Goal: Information Seeking & Learning: Compare options

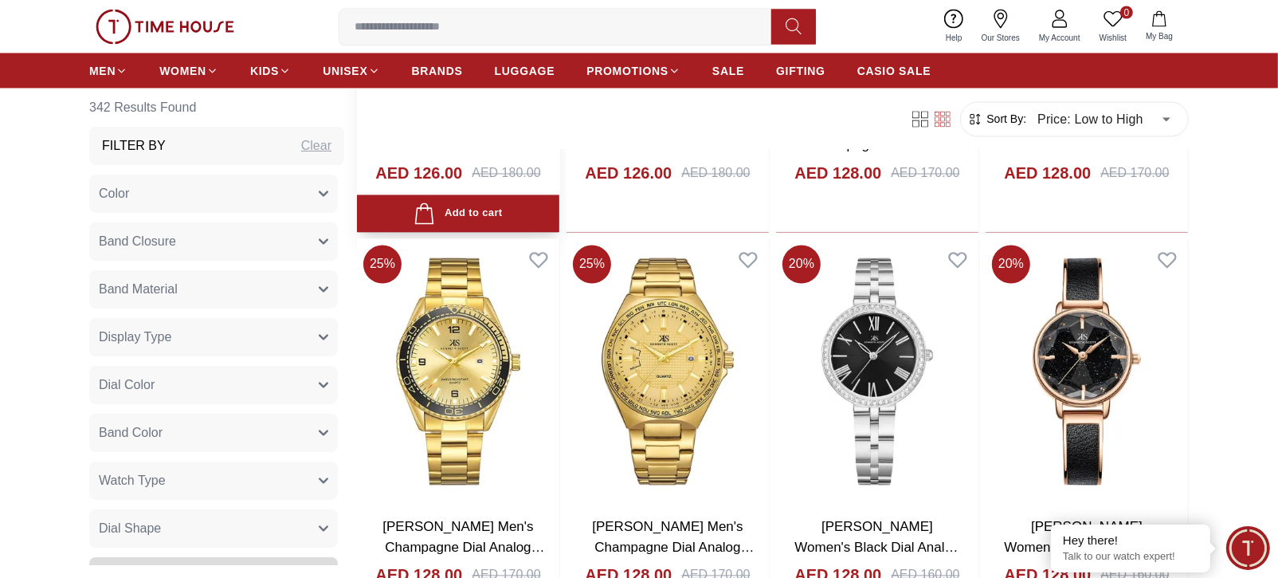
scroll to position [19008, 0]
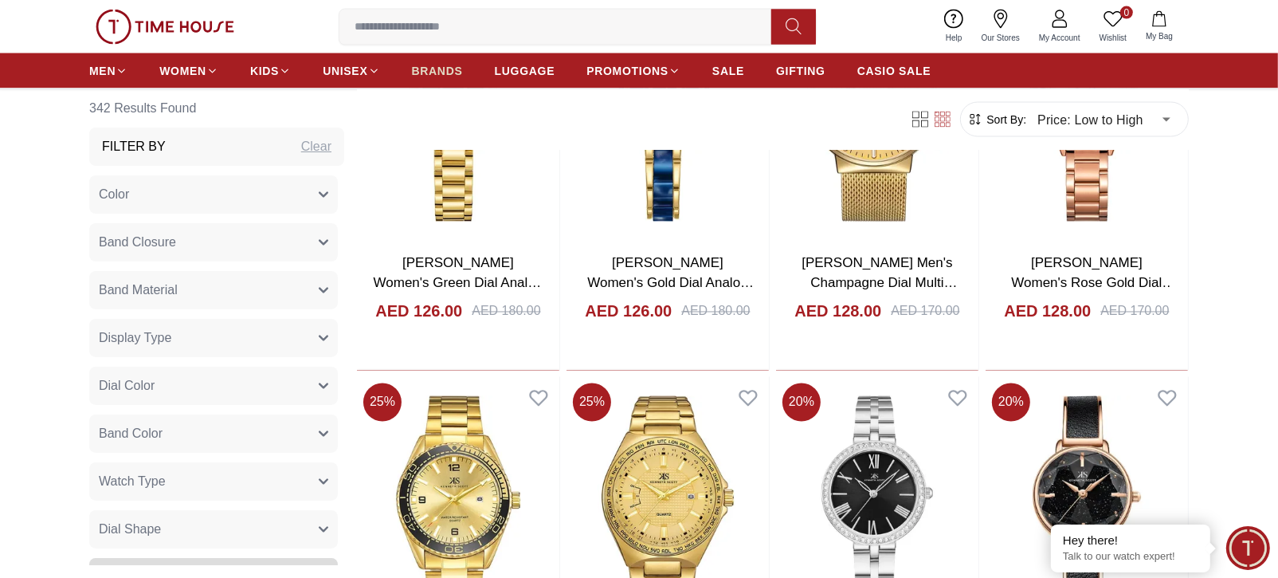
click at [421, 65] on span "BRANDS" at bounding box center [437, 71] width 51 height 16
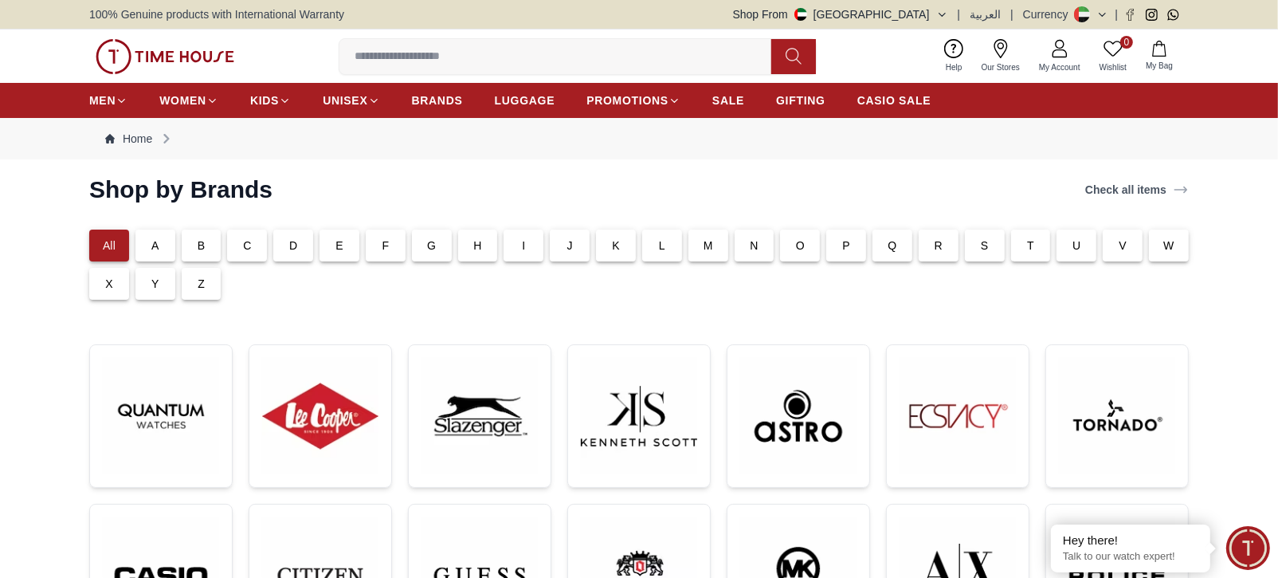
click at [1026, 249] on div "T" at bounding box center [1031, 246] width 40 height 32
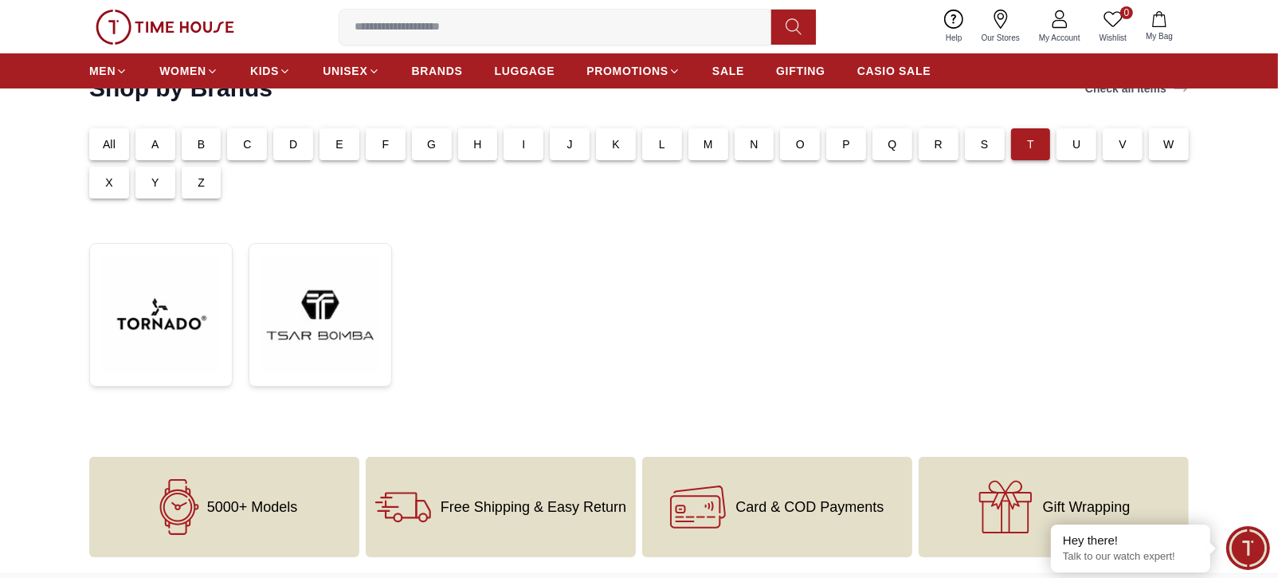
scroll to position [39, 0]
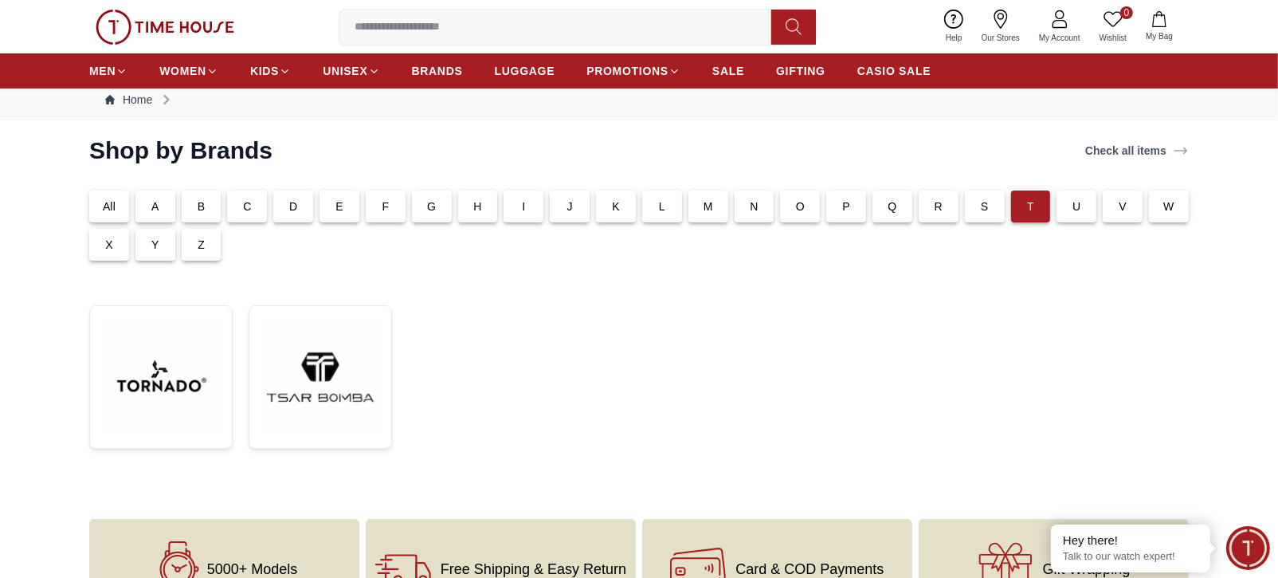
click at [108, 203] on p "All" at bounding box center [109, 206] width 13 height 16
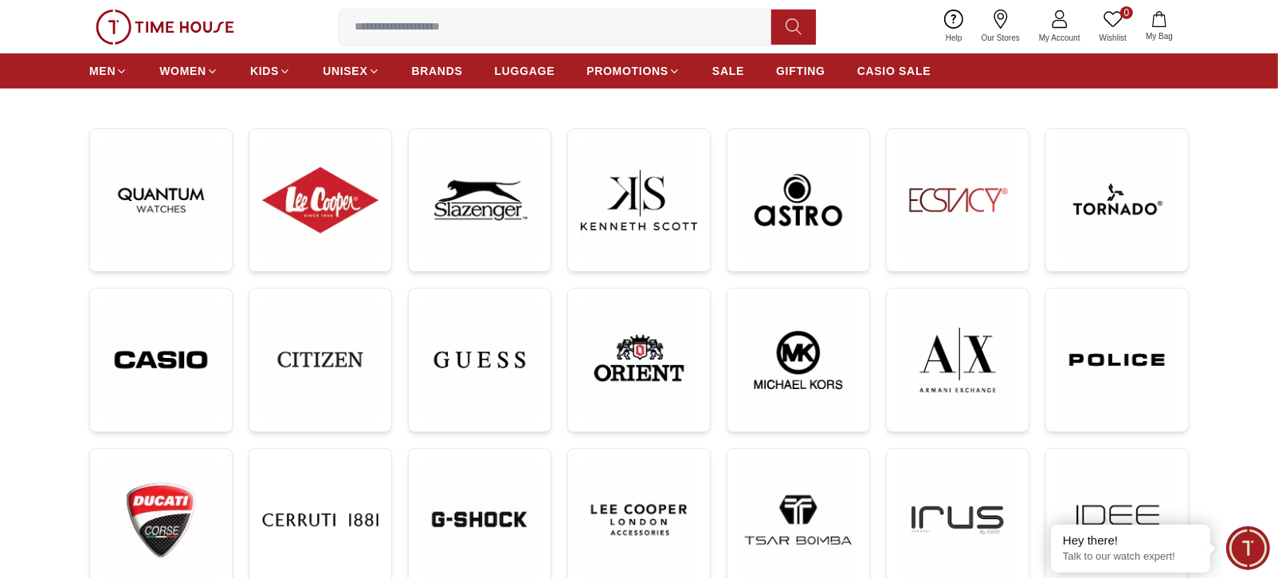
scroll to position [394, 0]
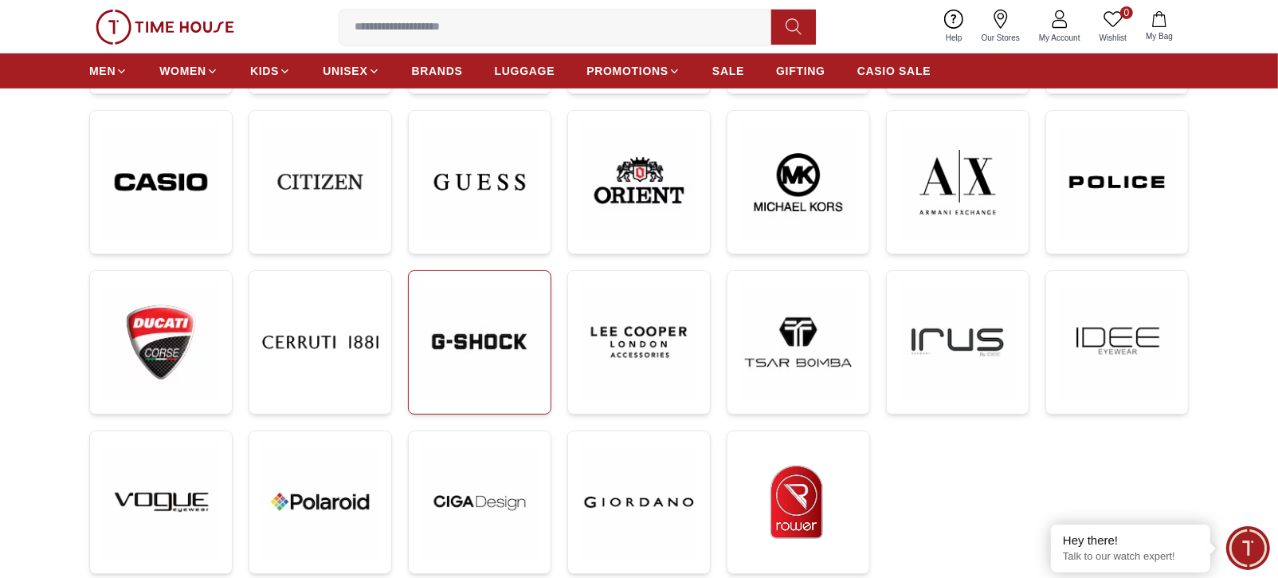
click at [504, 320] on img at bounding box center [480, 342] width 116 height 116
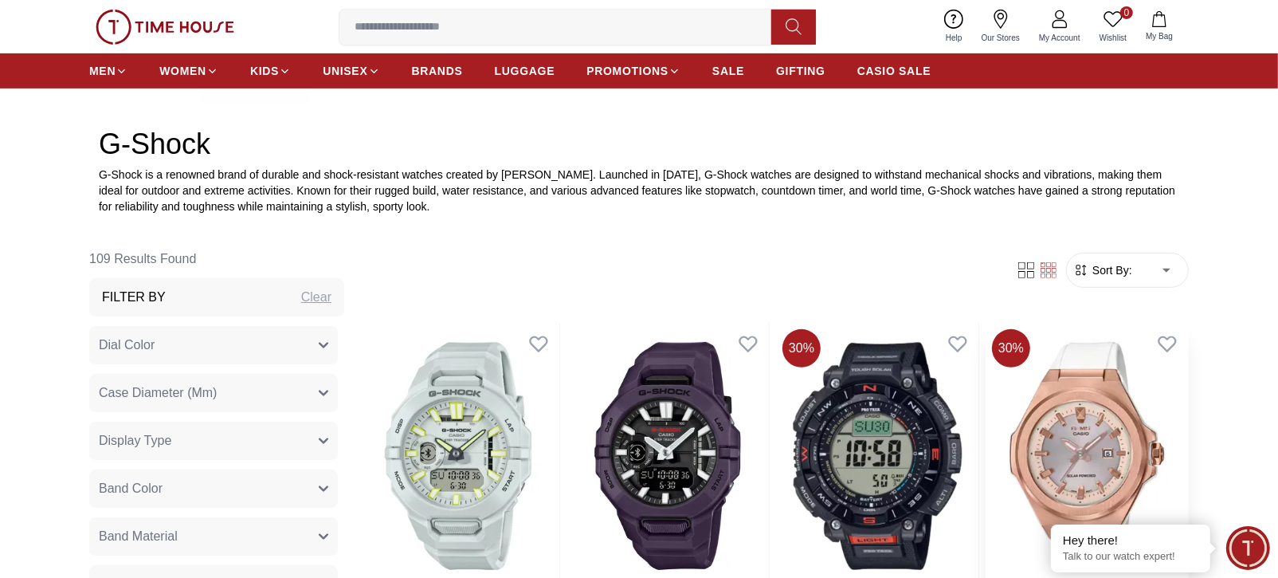
scroll to position [885, 0]
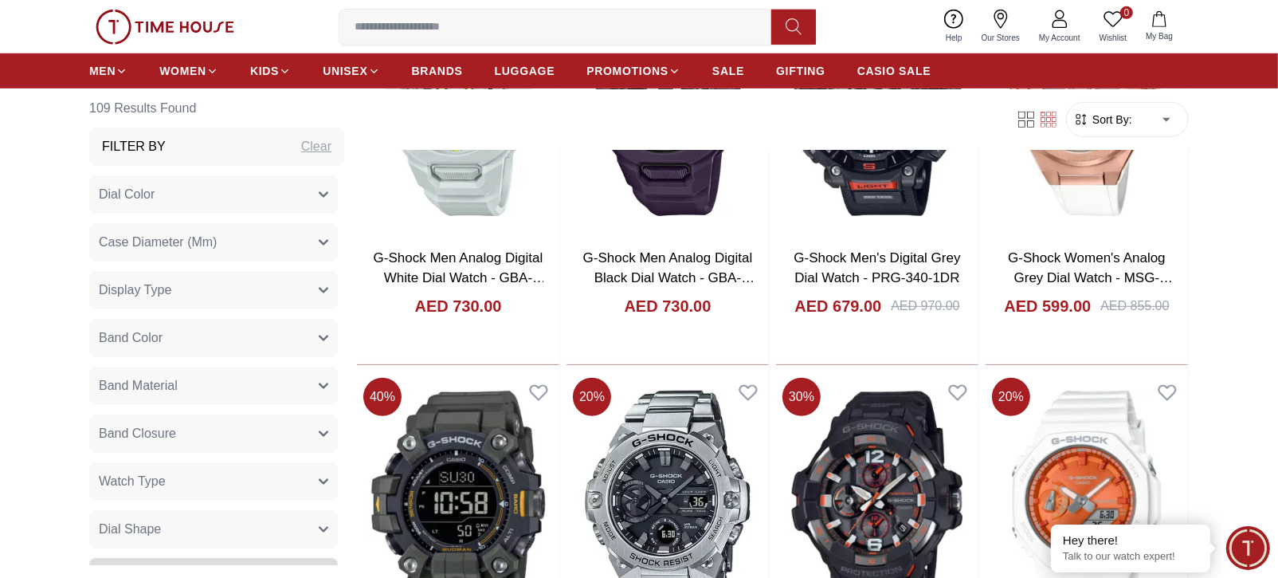
click at [1126, 116] on span "Sort By:" at bounding box center [1111, 120] width 43 height 16
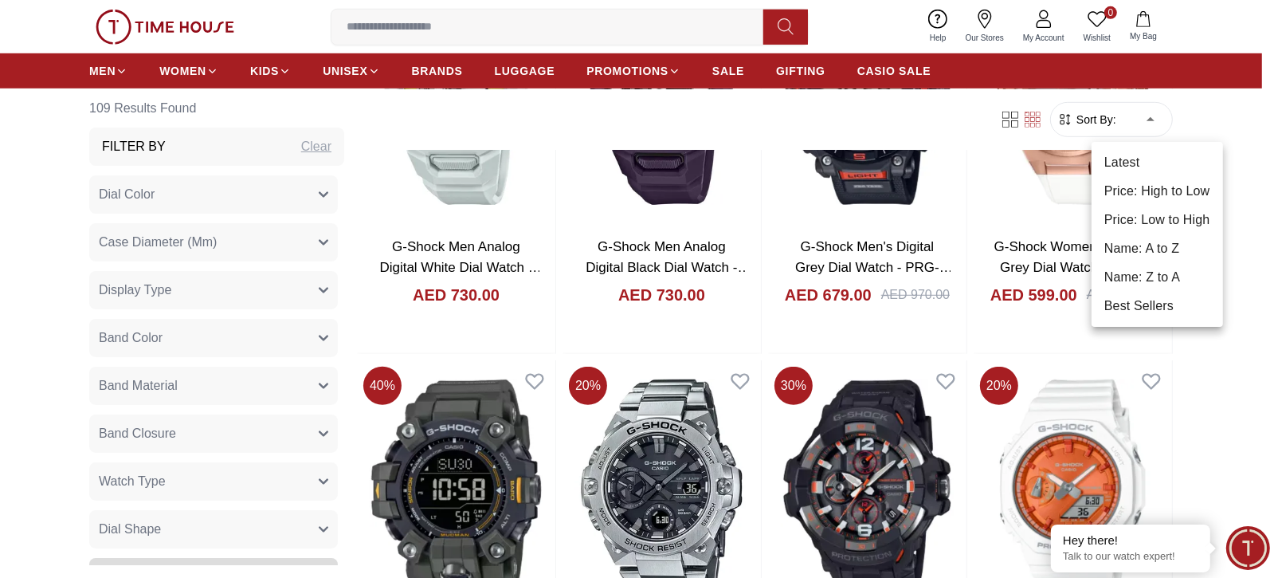
drag, startPoint x: 1141, startPoint y: 112, endPoint x: 1141, endPoint y: 120, distance: 8.8
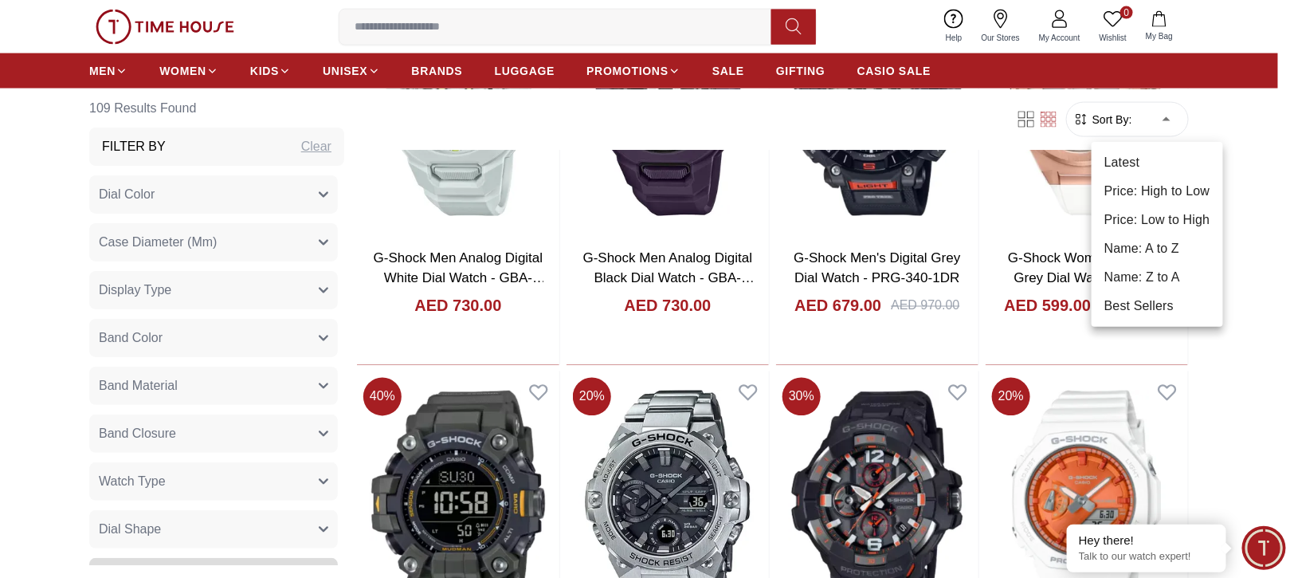
click at [1138, 216] on li "Price: Low to High" at bounding box center [1158, 220] width 132 height 29
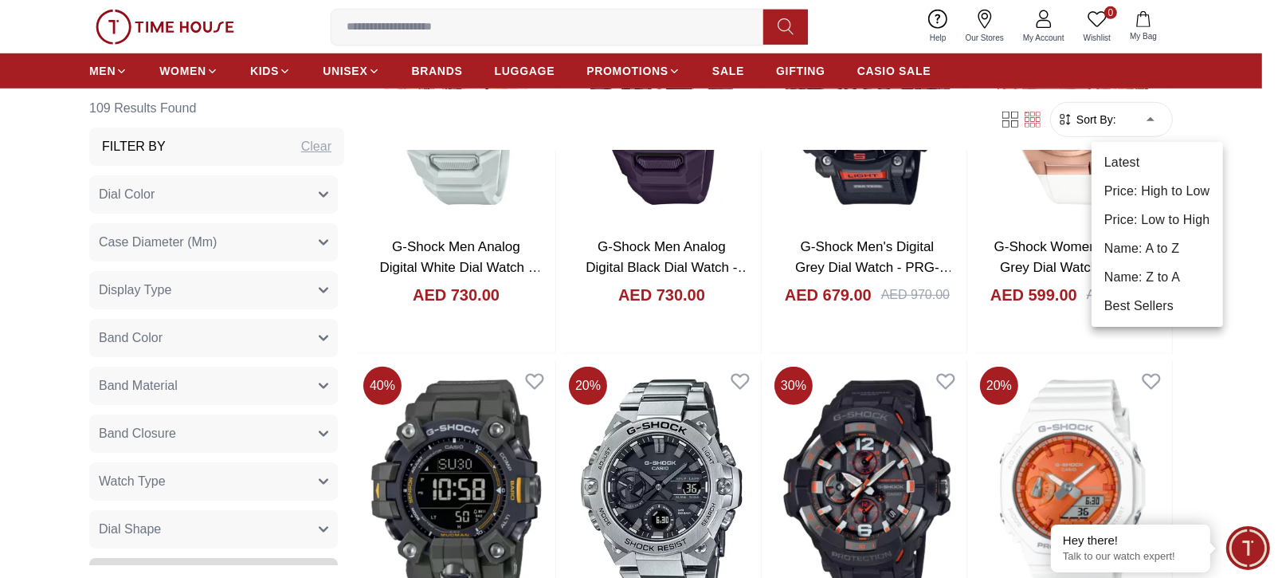
type input "*"
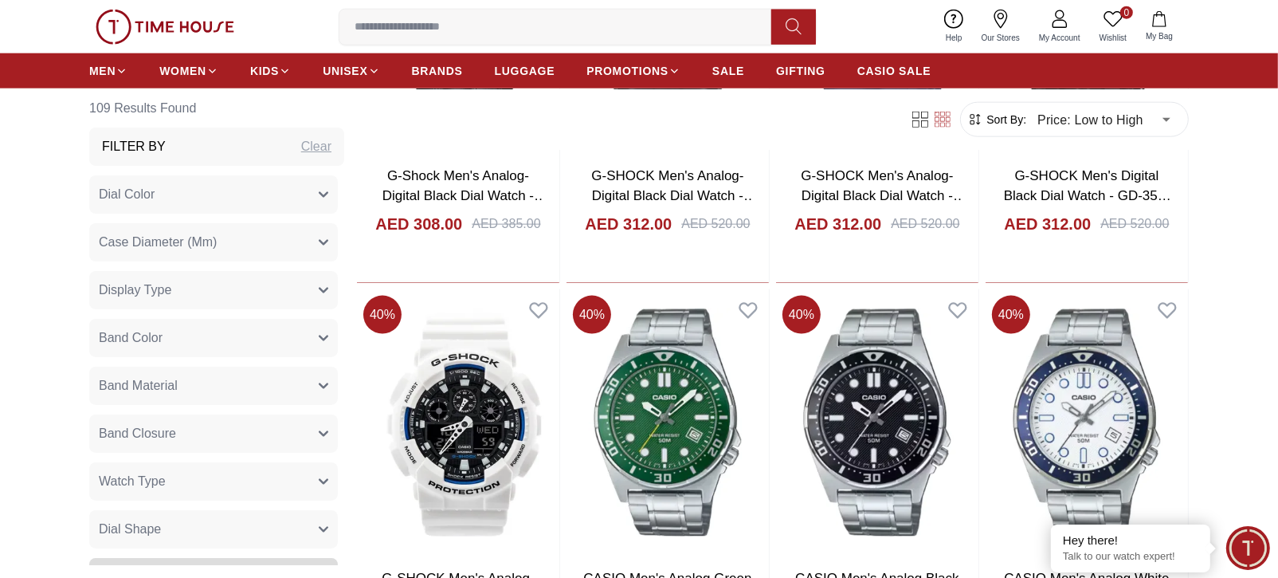
scroll to position [1948, 0]
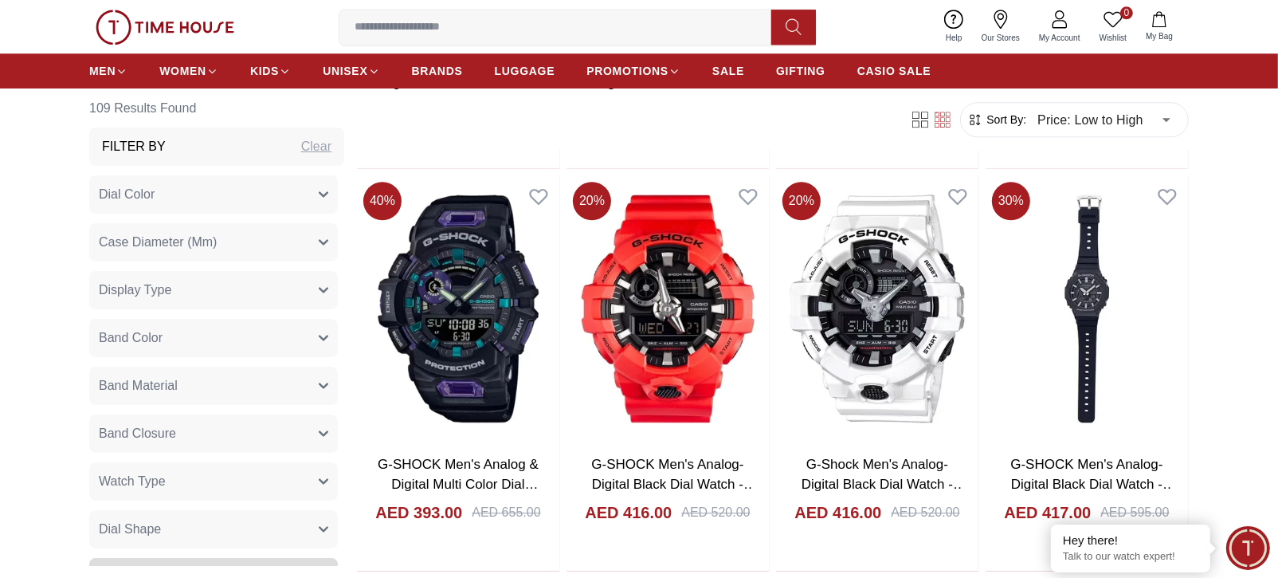
scroll to position [4251, 0]
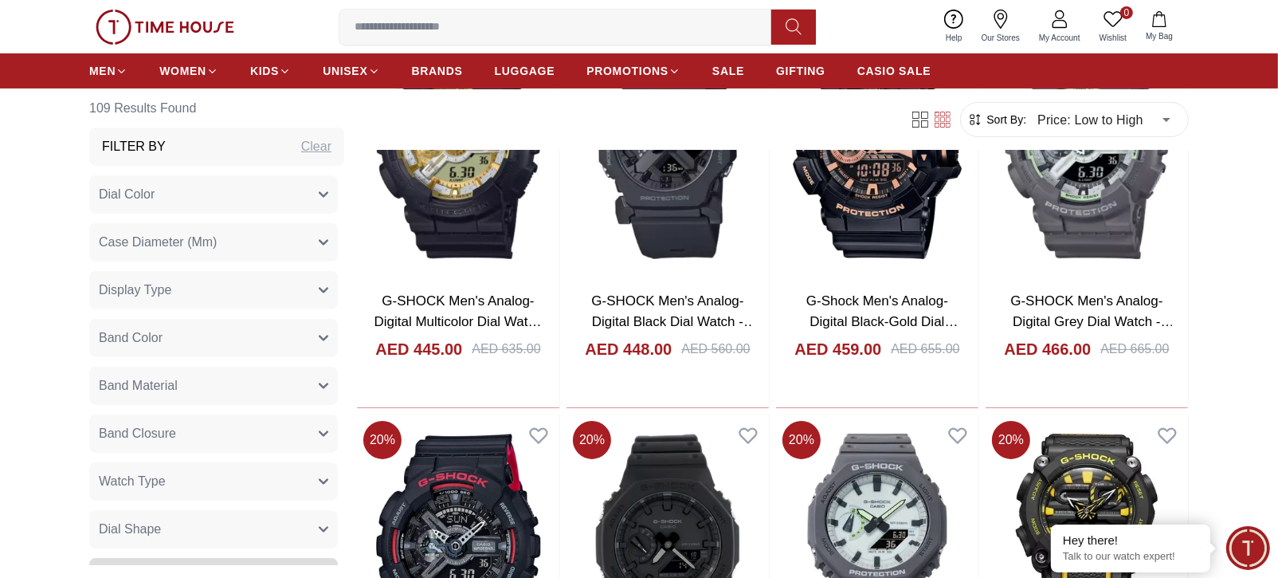
scroll to position [6199, 0]
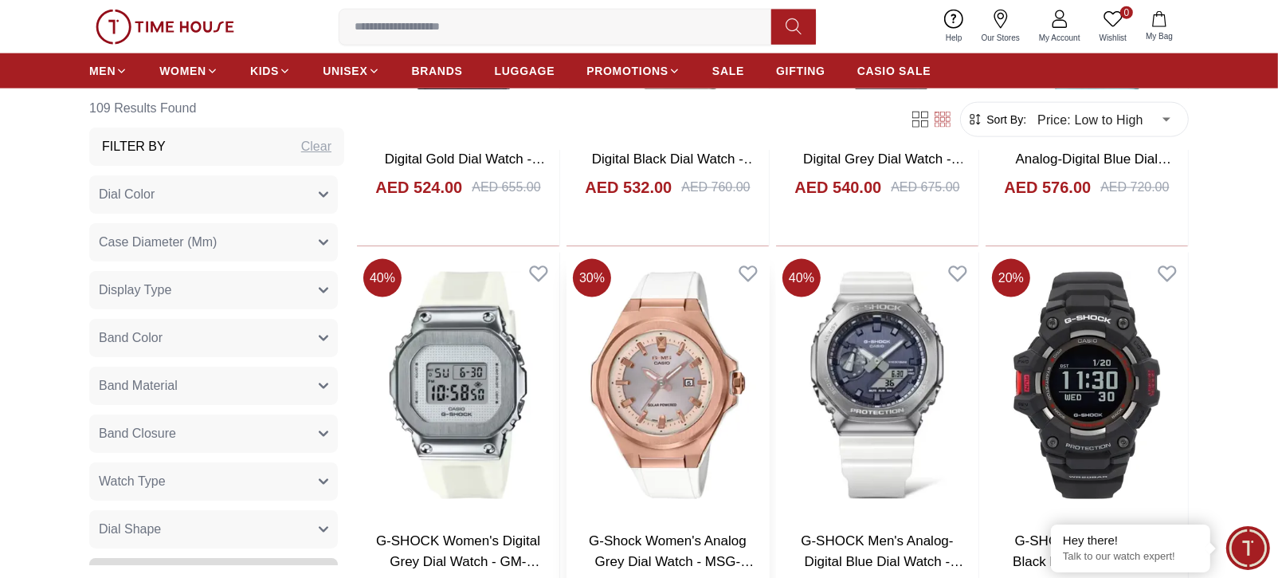
scroll to position [7793, 0]
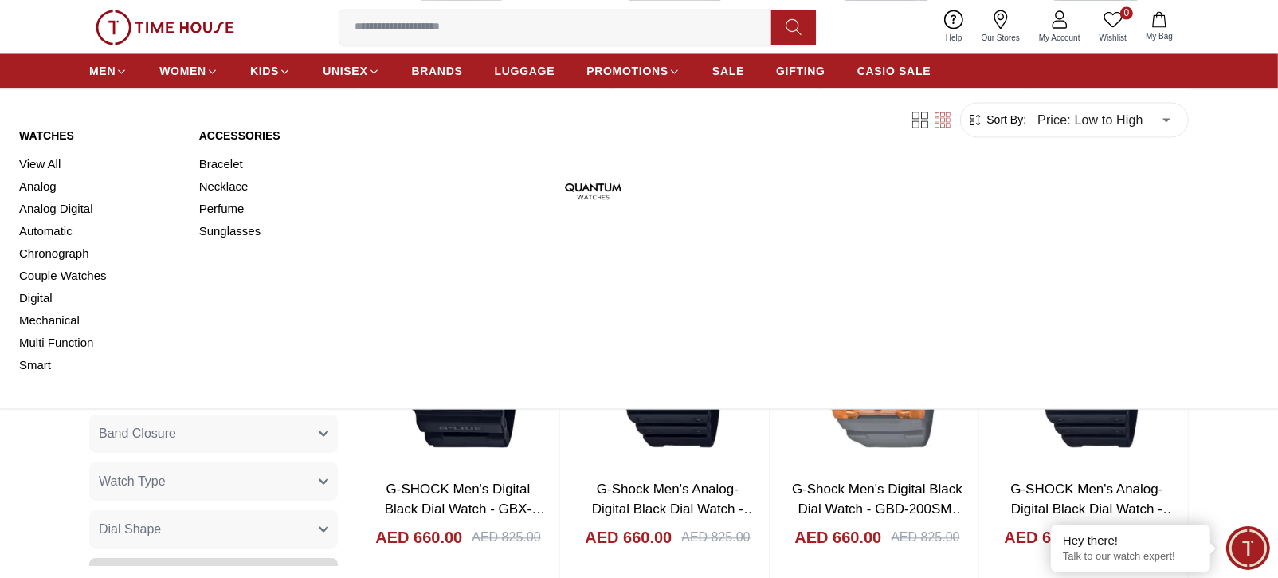
scroll to position [8679, 0]
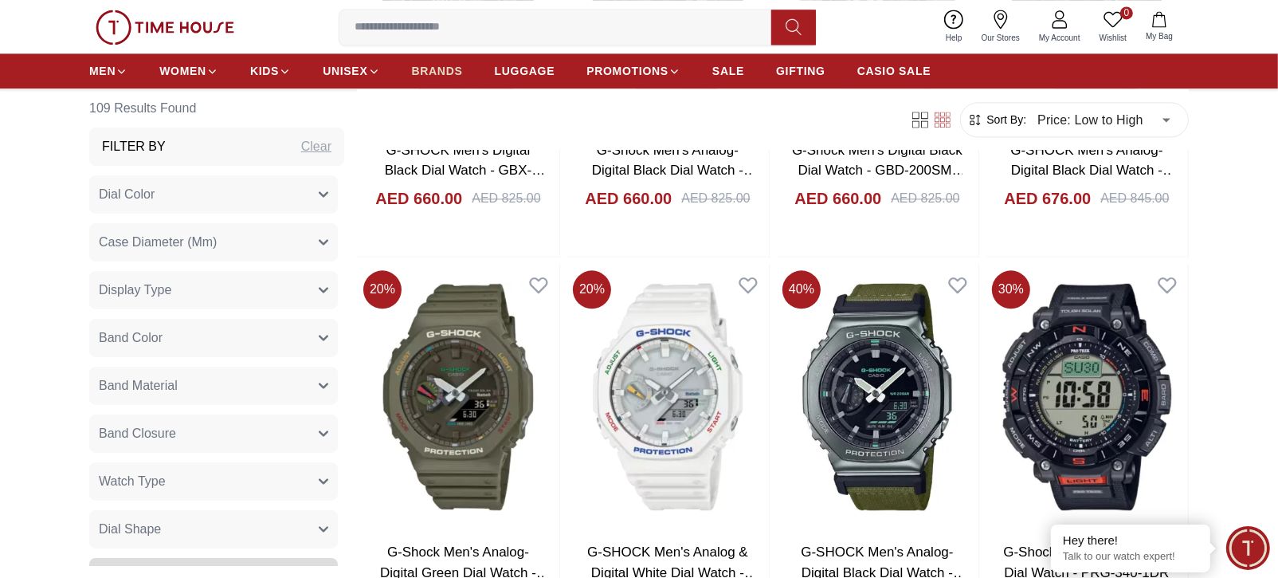
click at [434, 77] on span "BRANDS" at bounding box center [437, 71] width 51 height 16
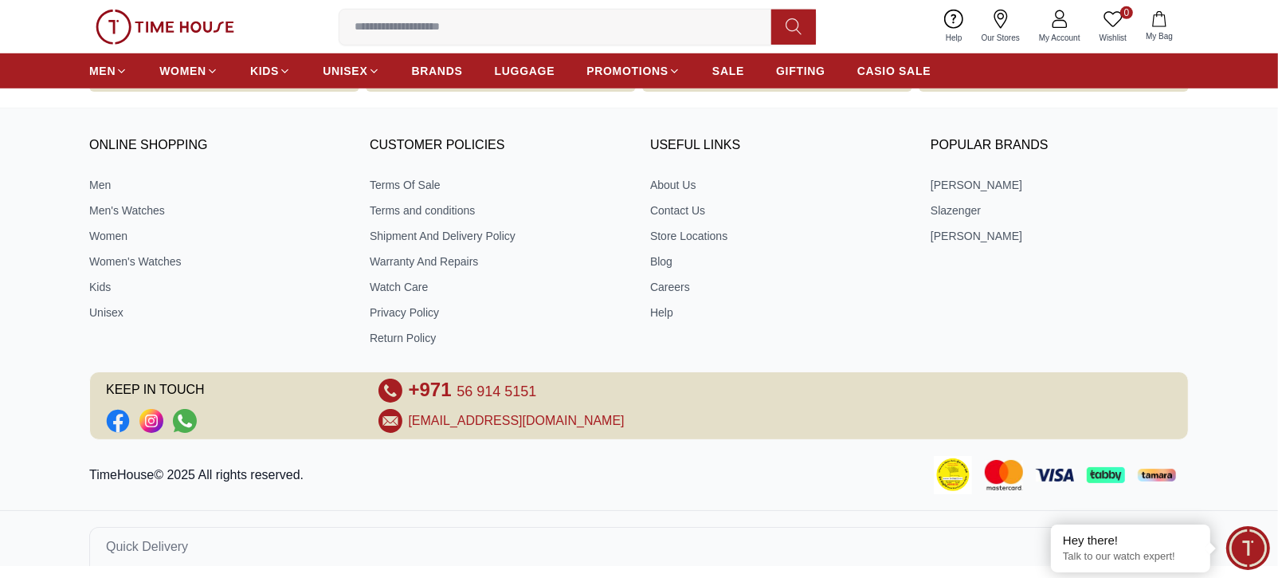
scroll to position [1050, 0]
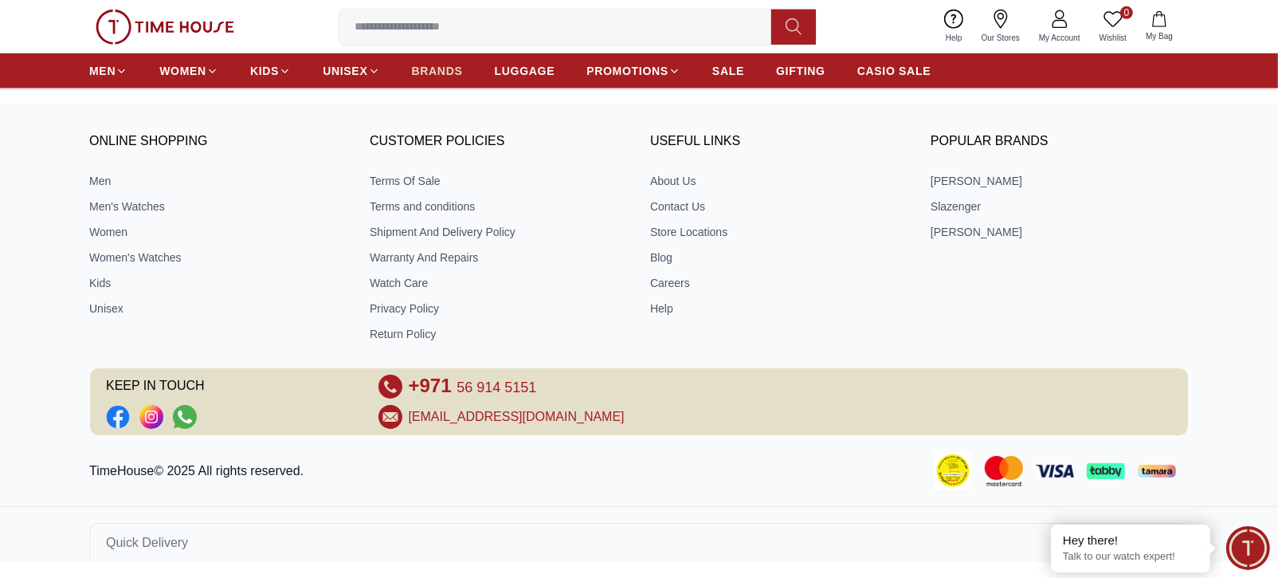
click at [434, 68] on span "BRANDS" at bounding box center [437, 71] width 51 height 16
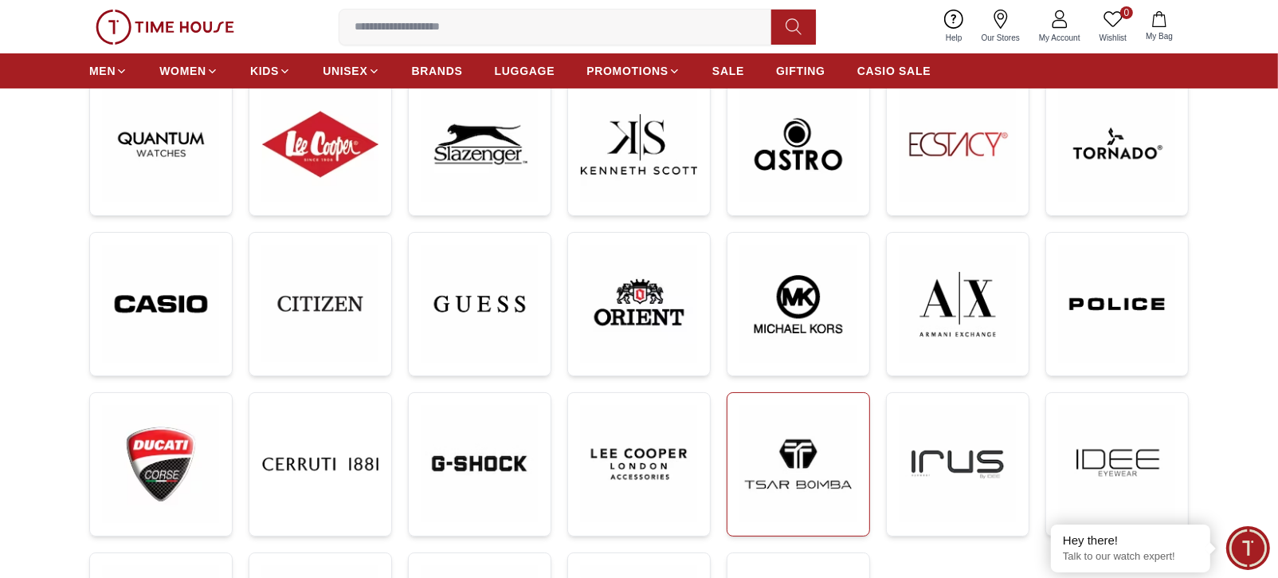
scroll to position [354, 0]
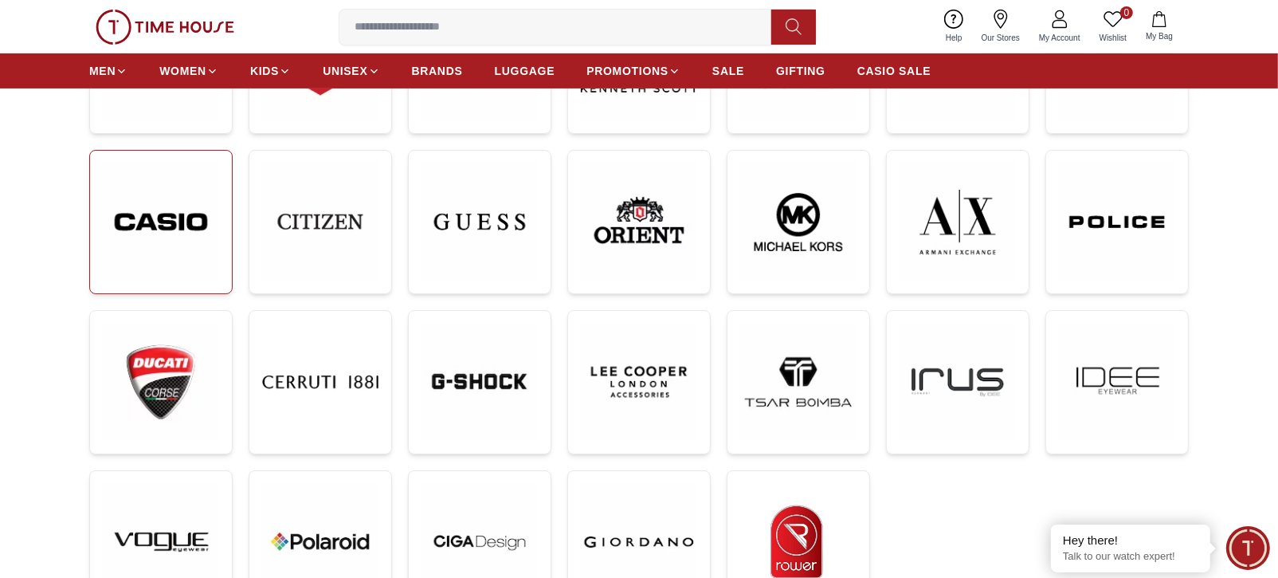
click at [193, 252] on img at bounding box center [161, 221] width 116 height 117
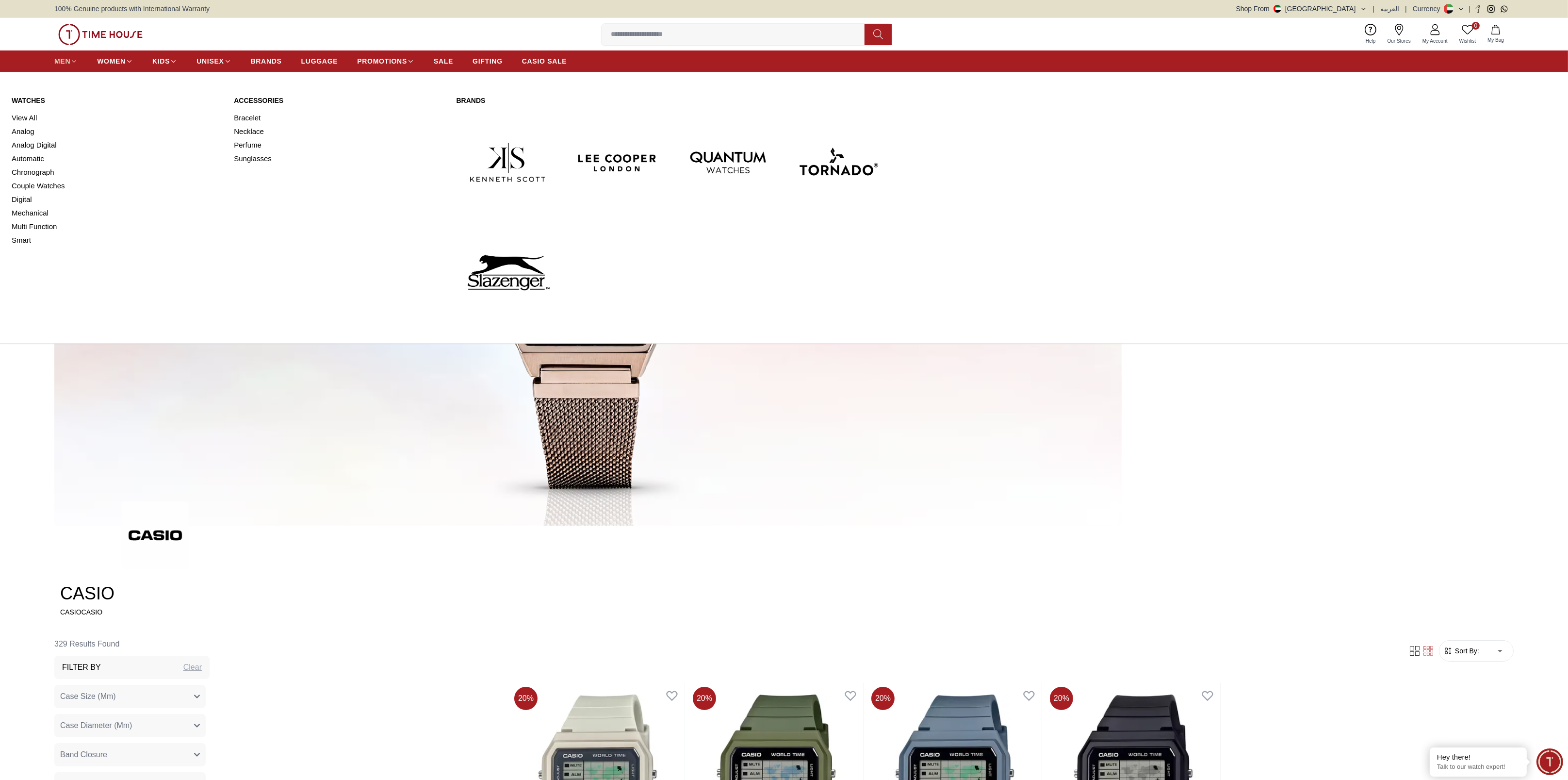
click at [77, 58] on icon at bounding box center [74, 61] width 7 height 7
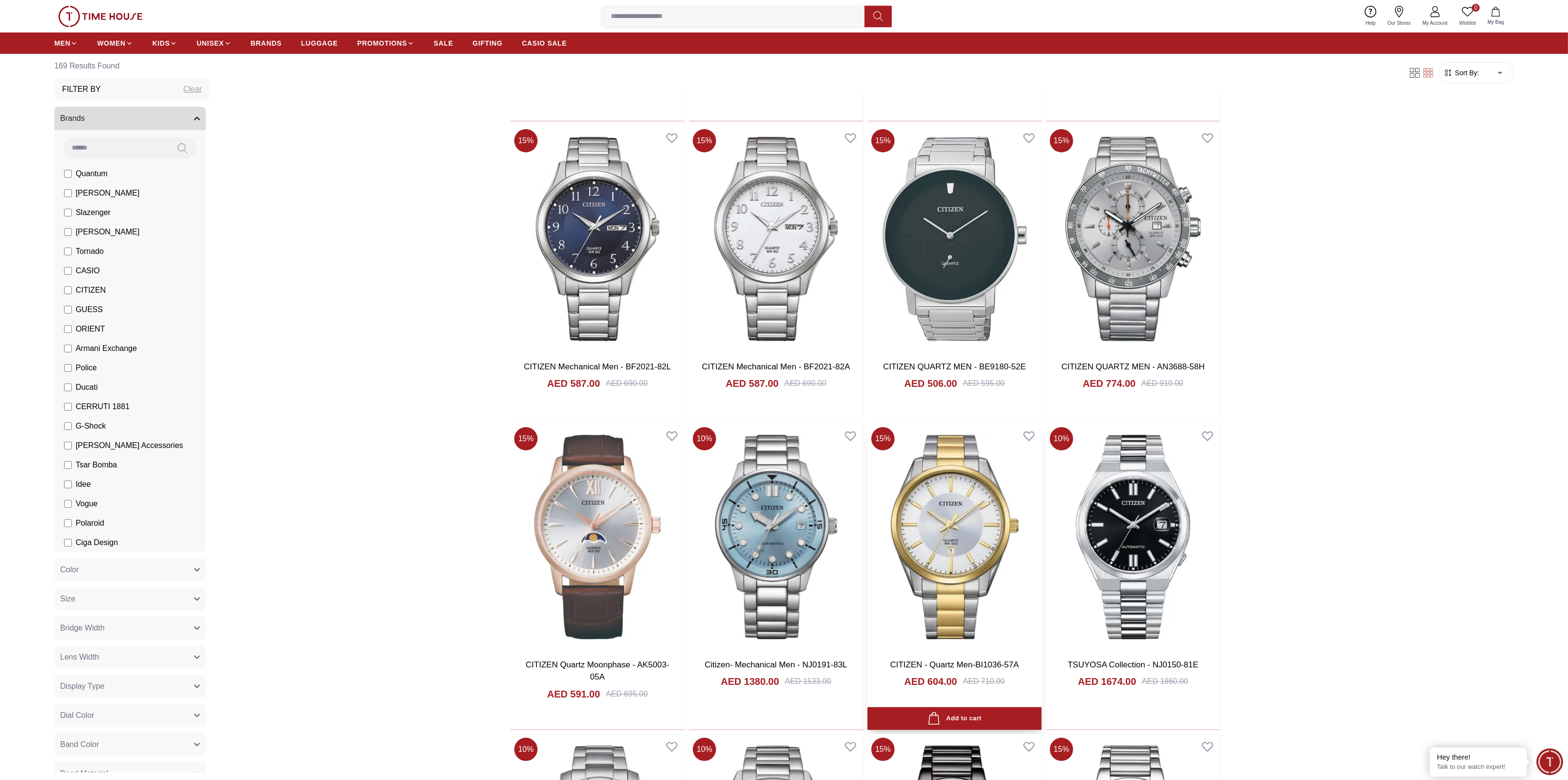
scroll to position [647, 0]
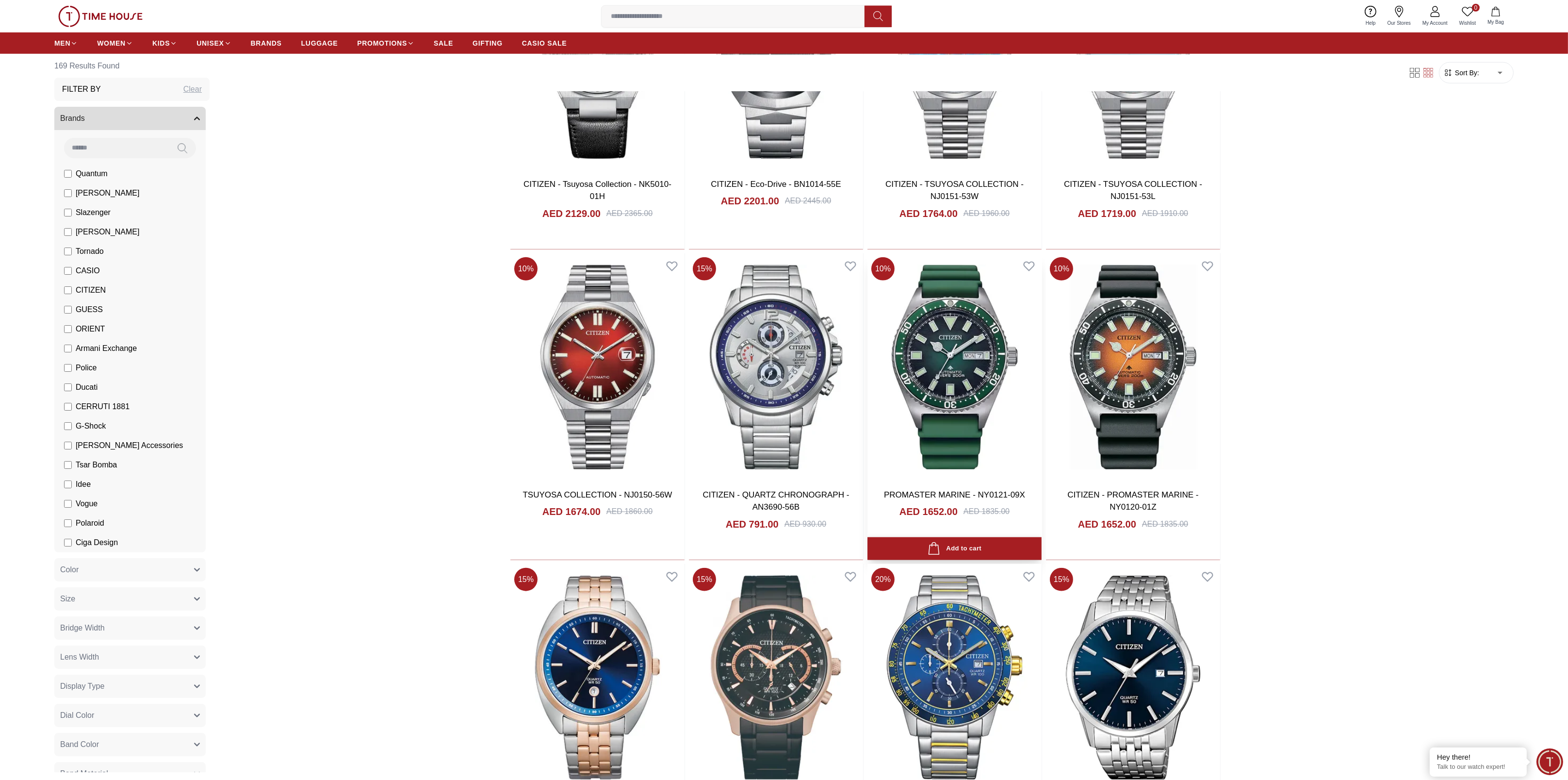
scroll to position [2372, 0]
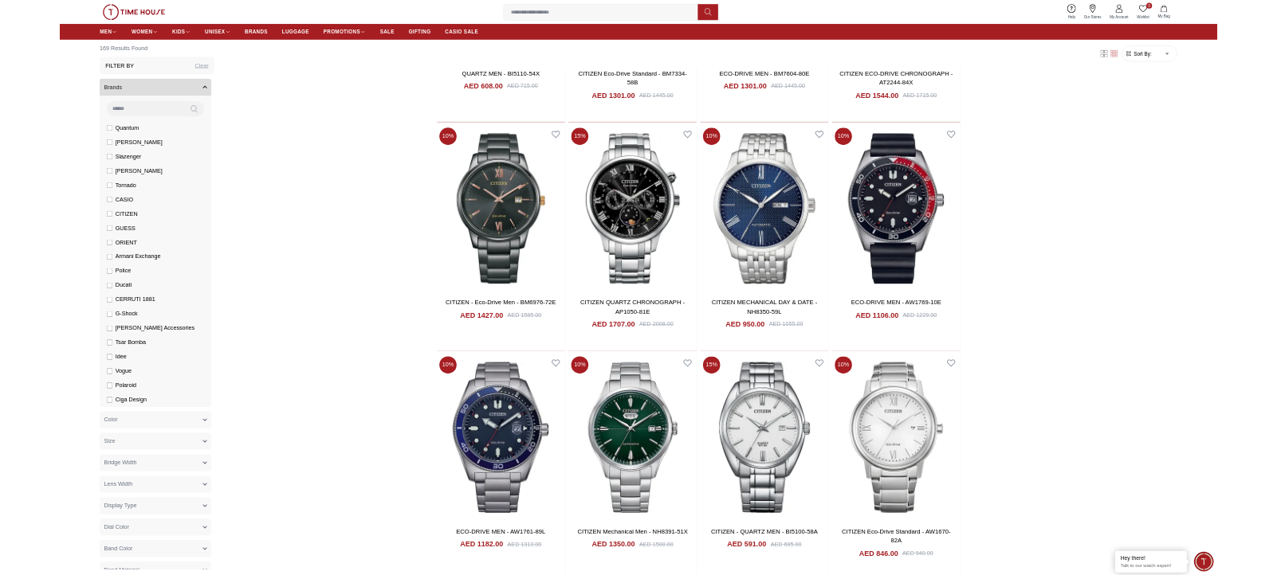
scroll to position [4712, 0]
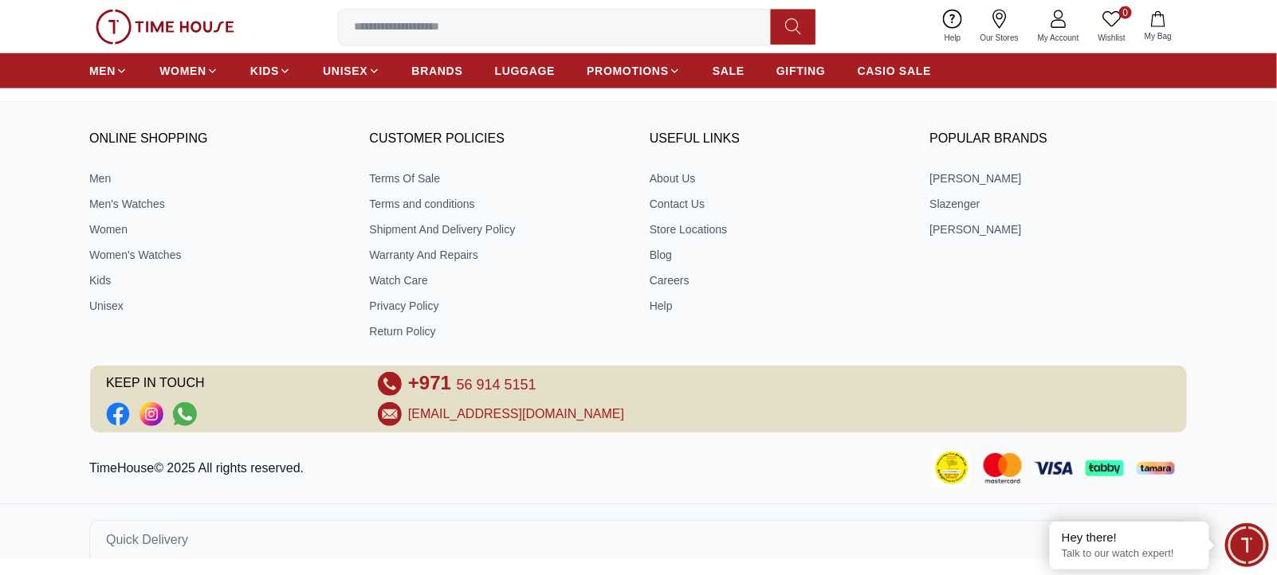
scroll to position [685, 0]
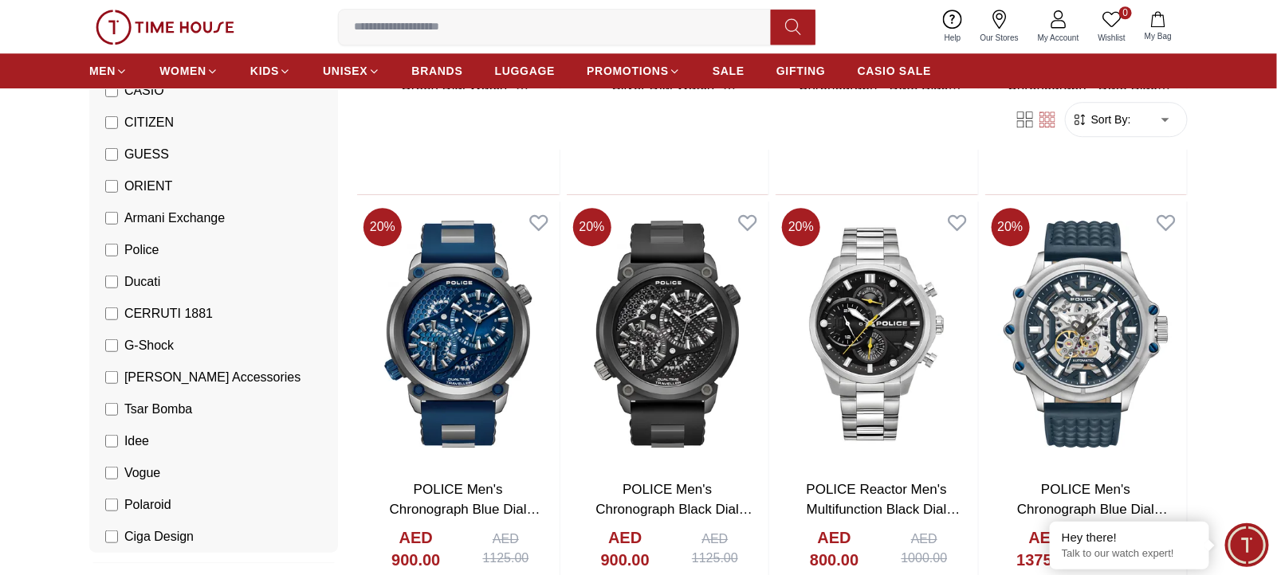
scroll to position [1771, 0]
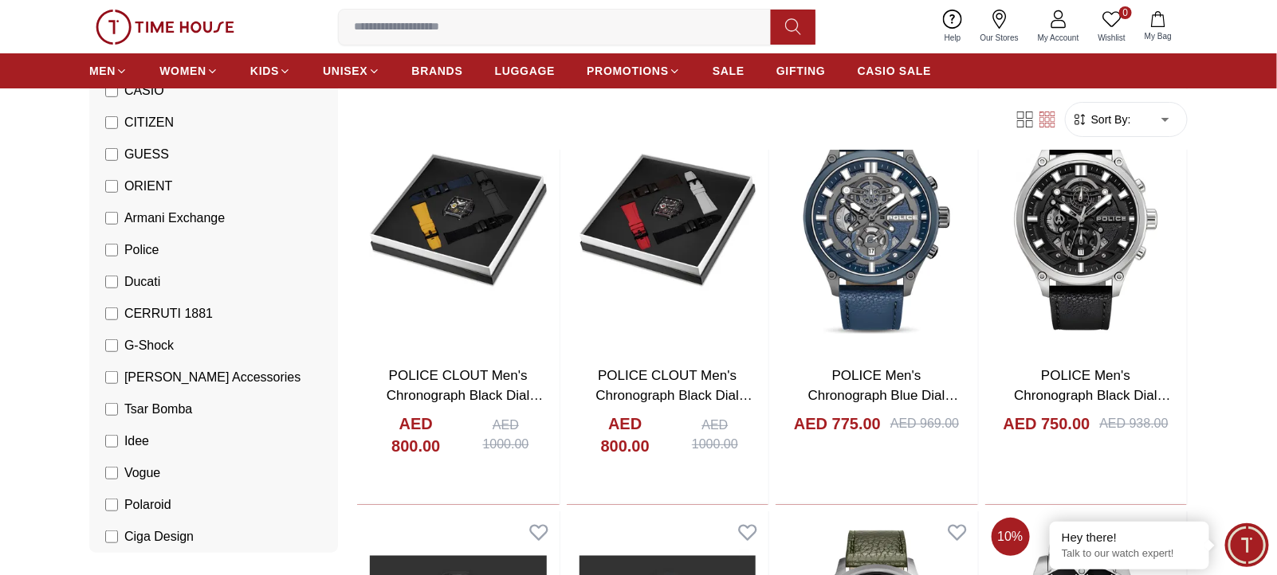
scroll to position [2302, 0]
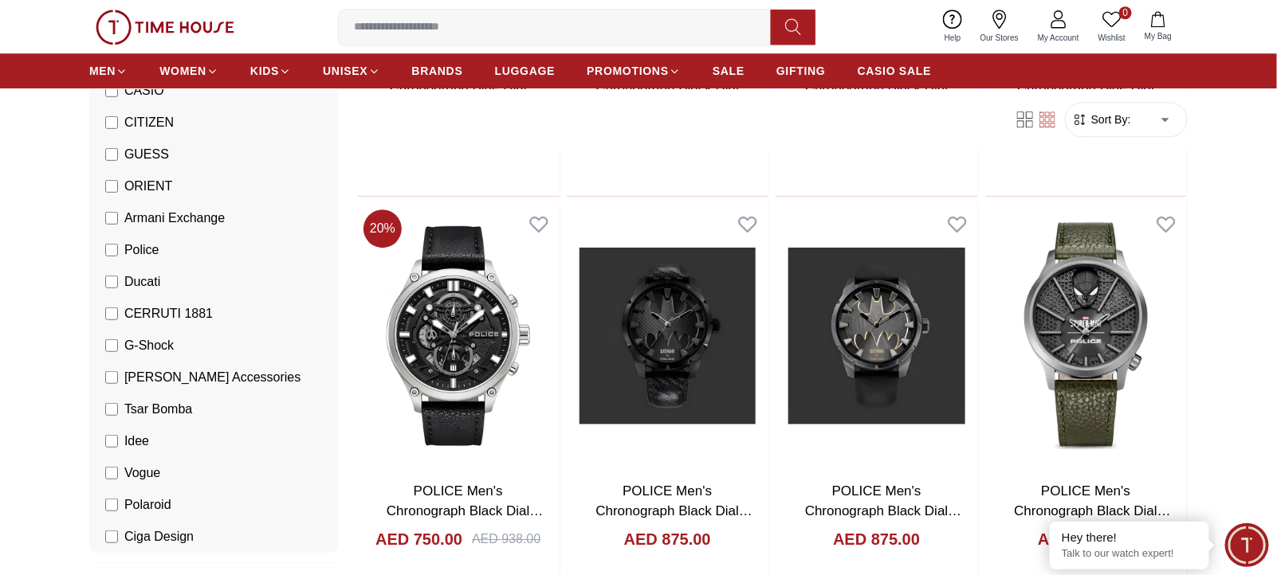
scroll to position [1771, 0]
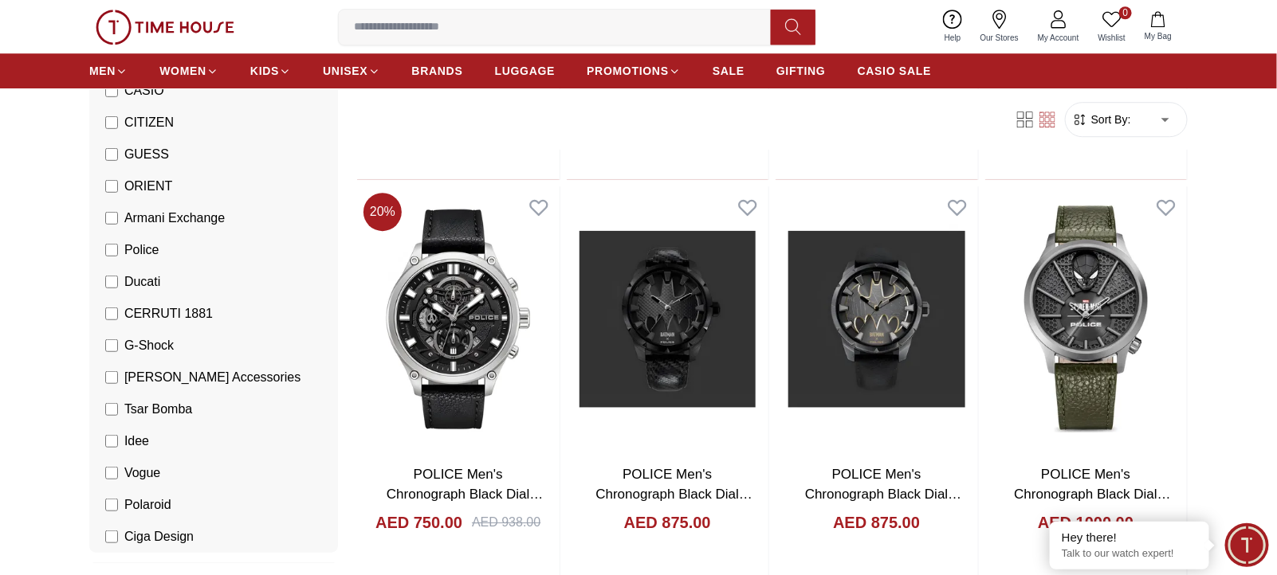
scroll to position [2125, 0]
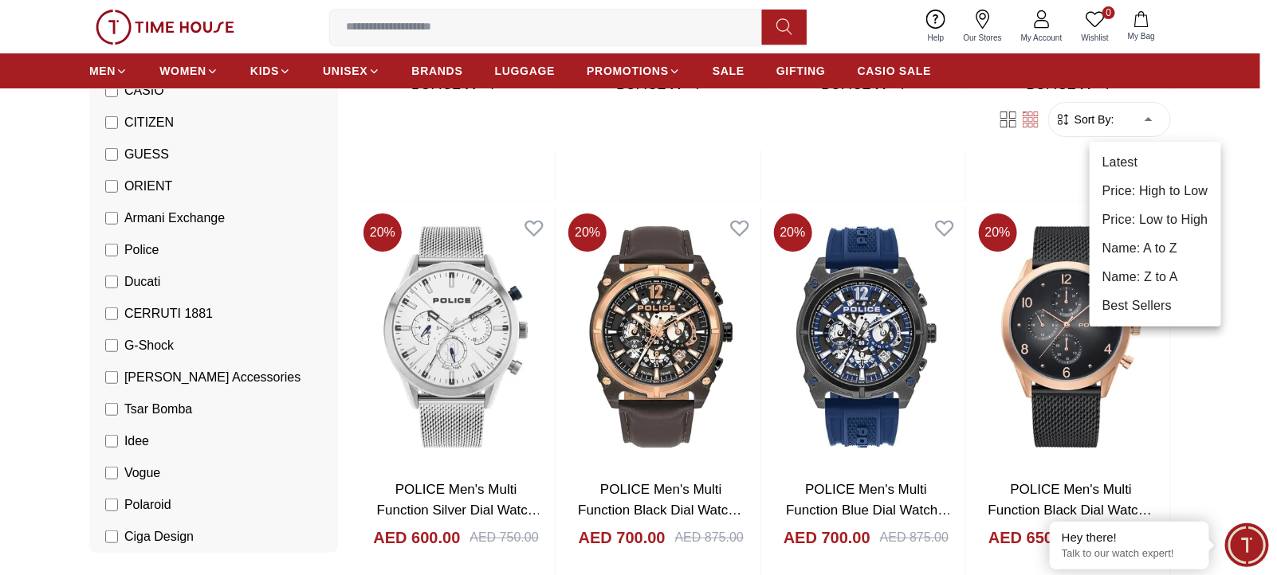
click at [1147, 119] on body "100% Genuine products with International Warranty Shop From [GEOGRAPHIC_DATA] |…" at bounding box center [638, 379] width 1277 height 5009
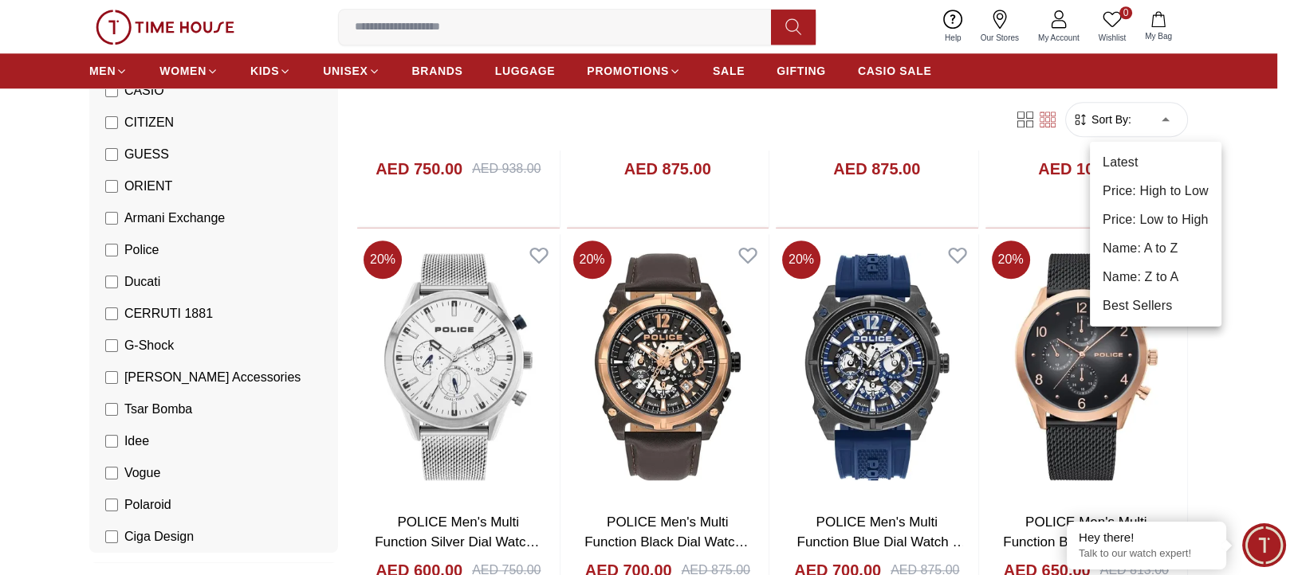
click at [1129, 225] on li "Price: Low to High" at bounding box center [1156, 220] width 132 height 29
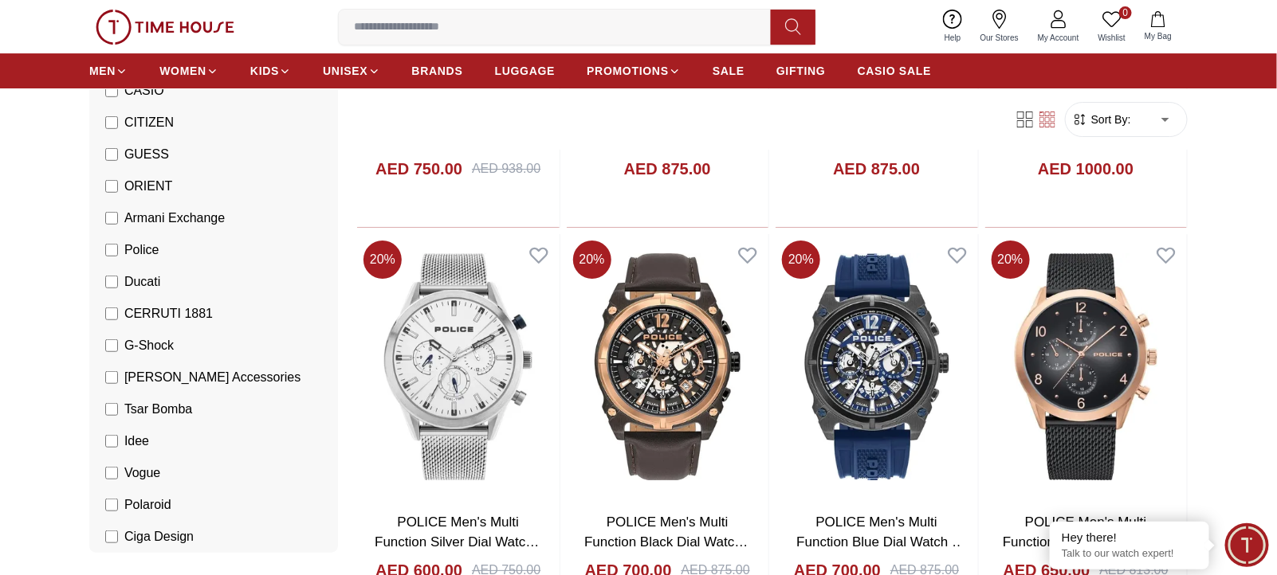
type input "*"
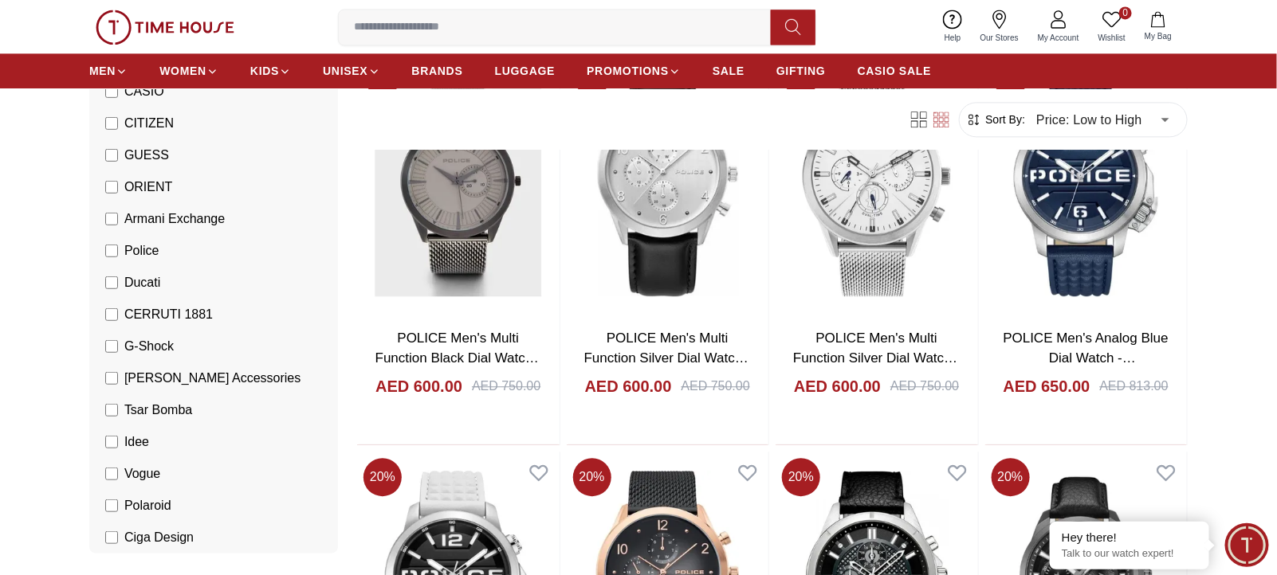
scroll to position [1593, 0]
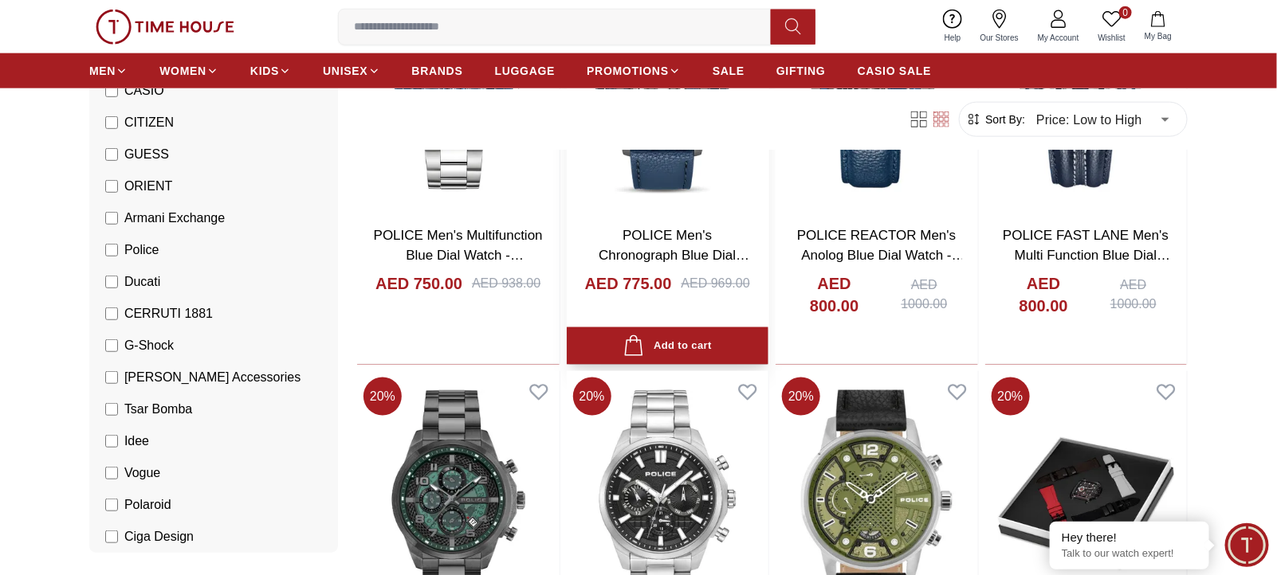
scroll to position [3188, 0]
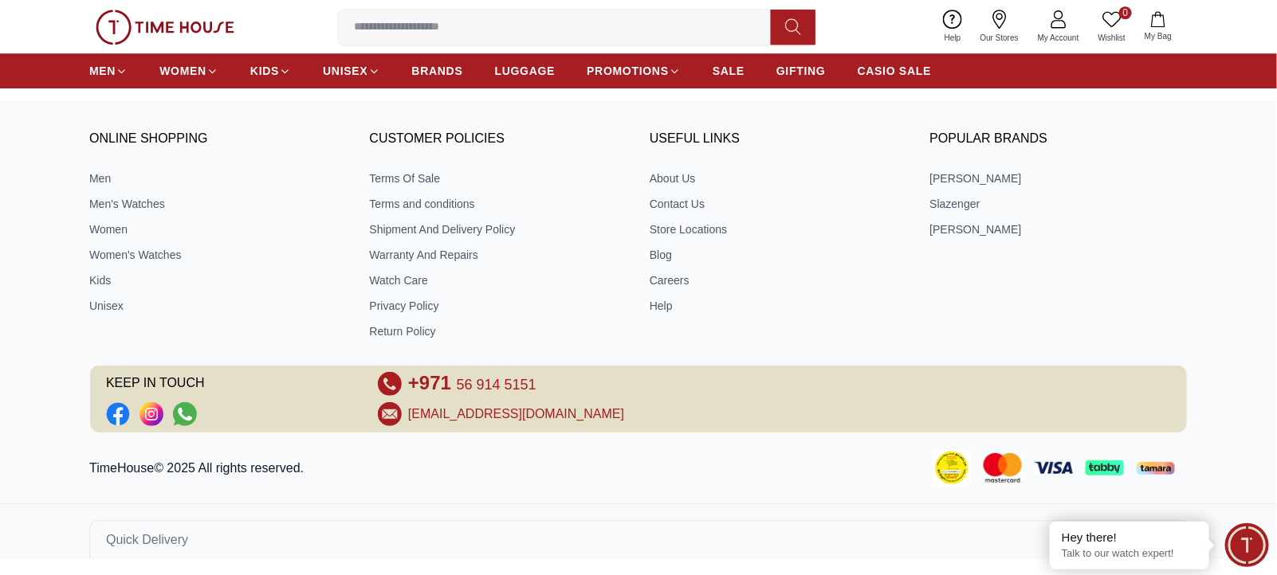
scroll to position [6537, 0]
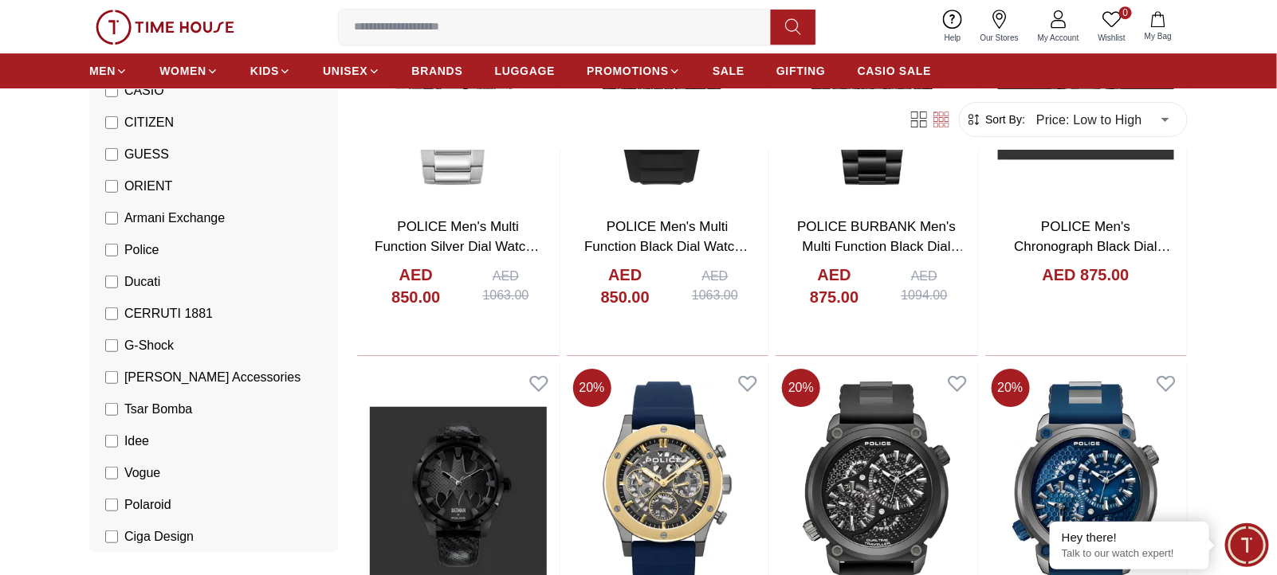
scroll to position [4235, 0]
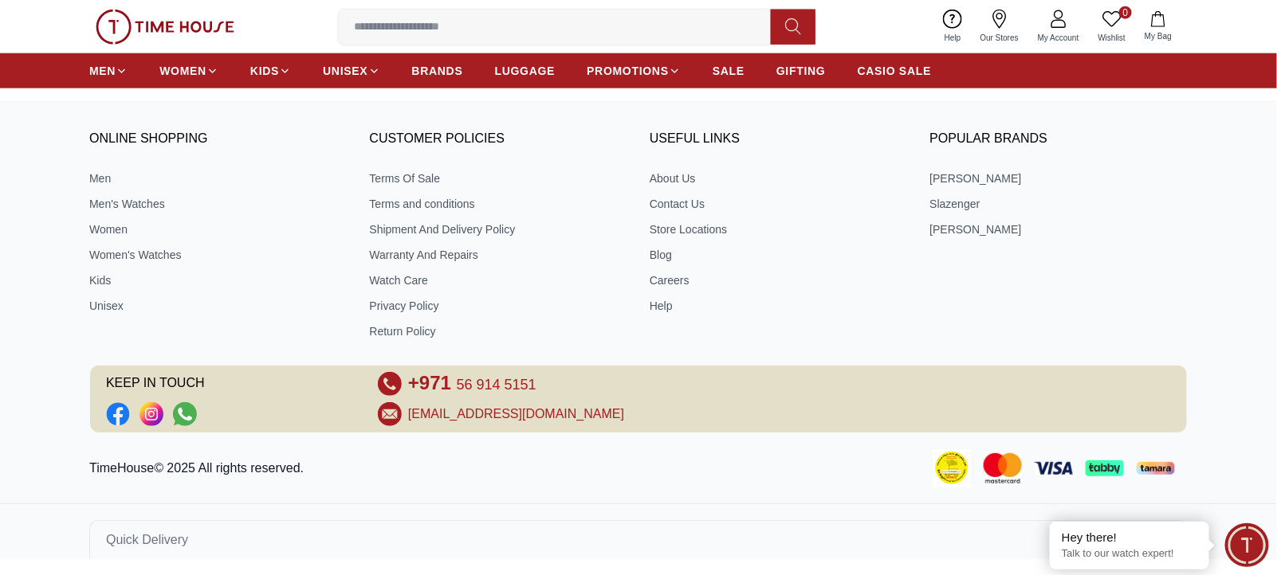
scroll to position [685, 0]
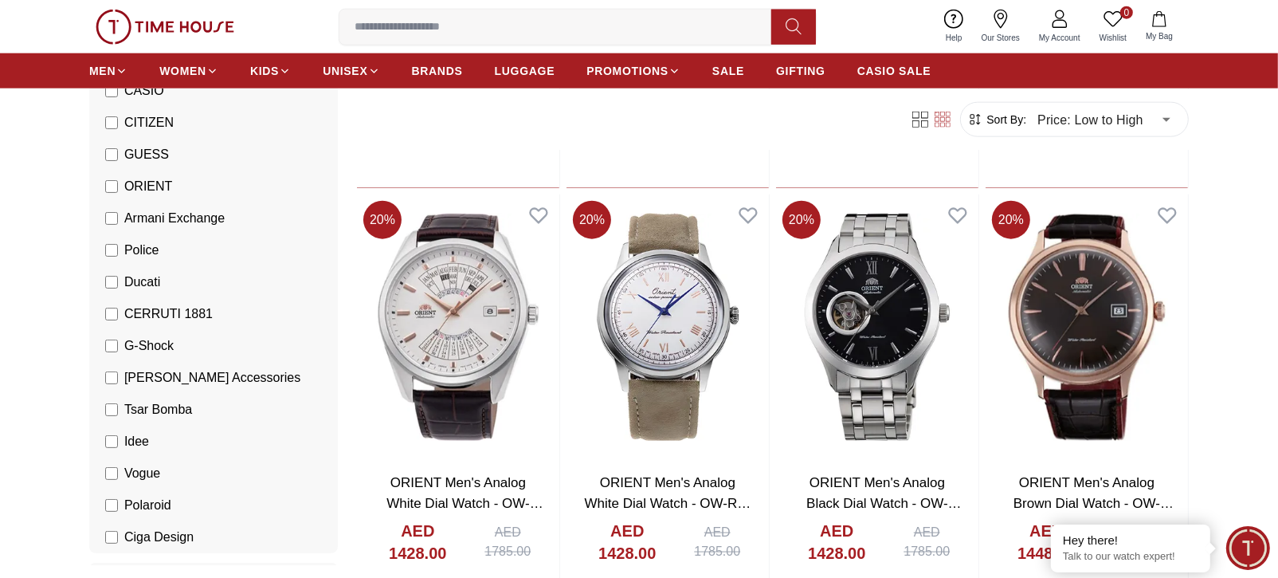
scroll to position [1771, 0]
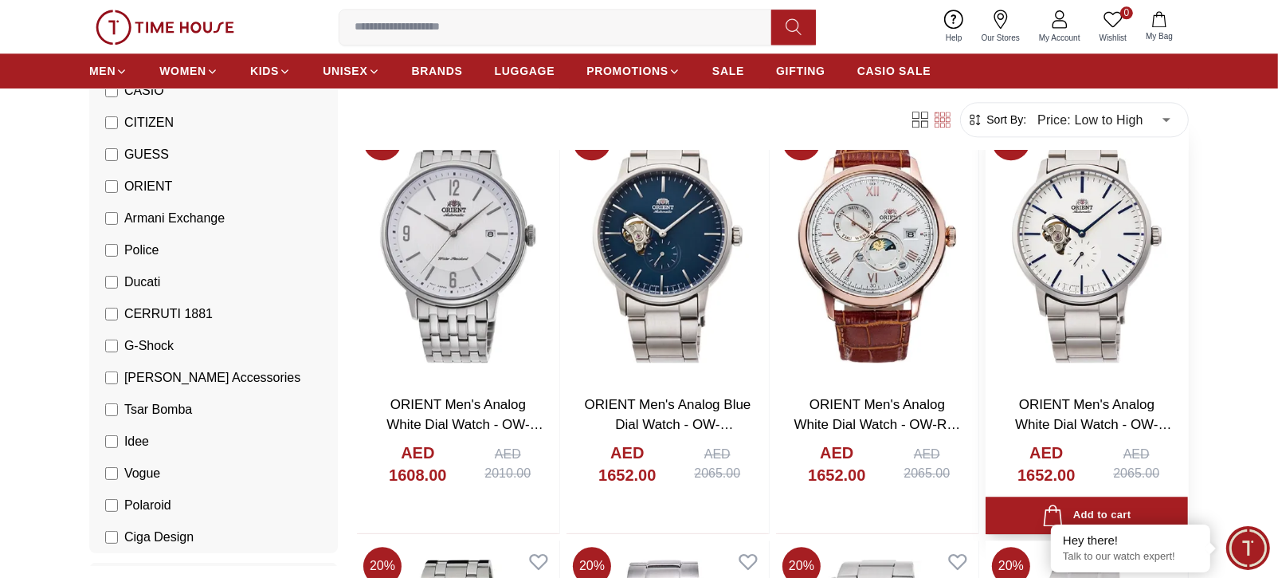
scroll to position [3719, 0]
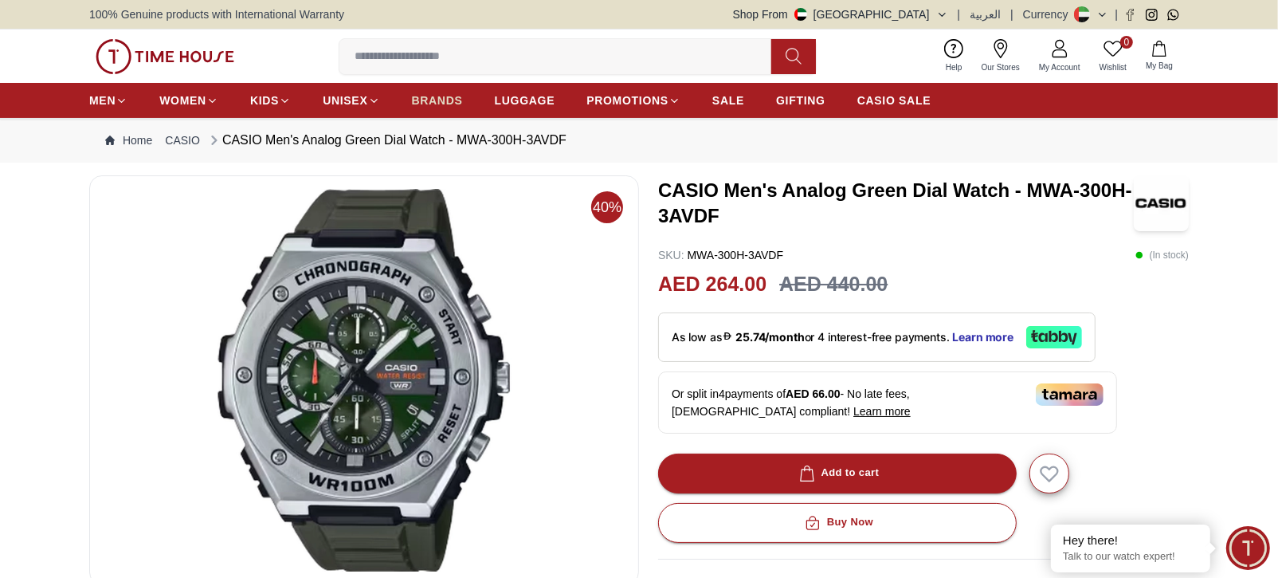
click at [412, 103] on ul "MEN WOMEN KIDS UNISEX BRANDS LUGGAGE PROMOTIONS SALE GIFTING CASIO SALE" at bounding box center [510, 100] width 842 height 29
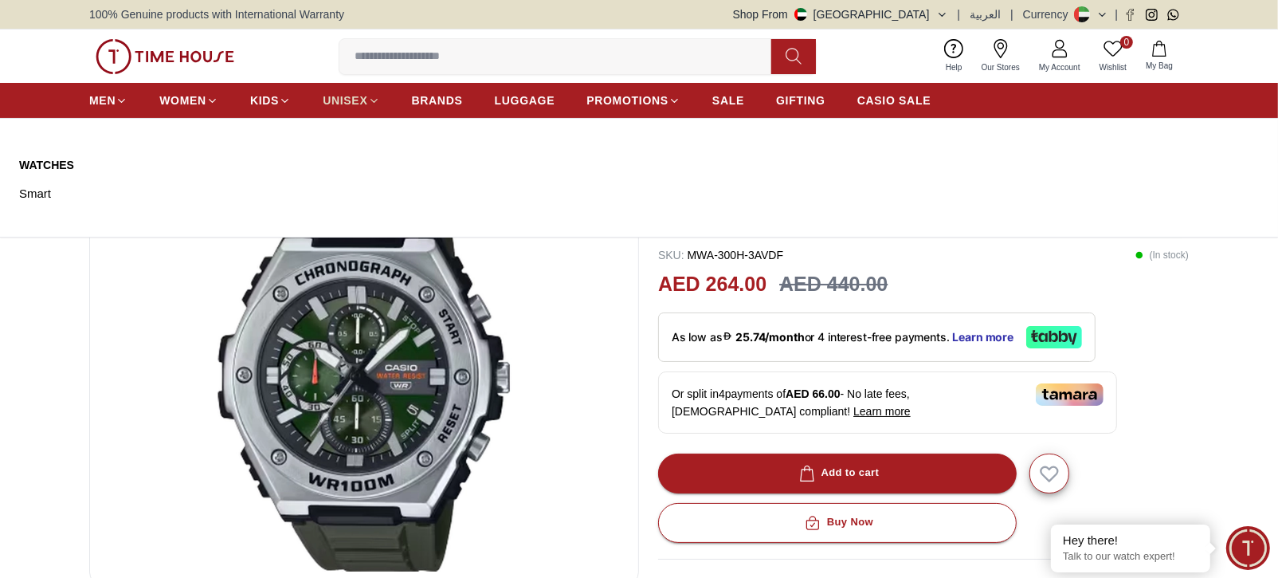
click at [329, 98] on span "UNISEX" at bounding box center [345, 100] width 45 height 16
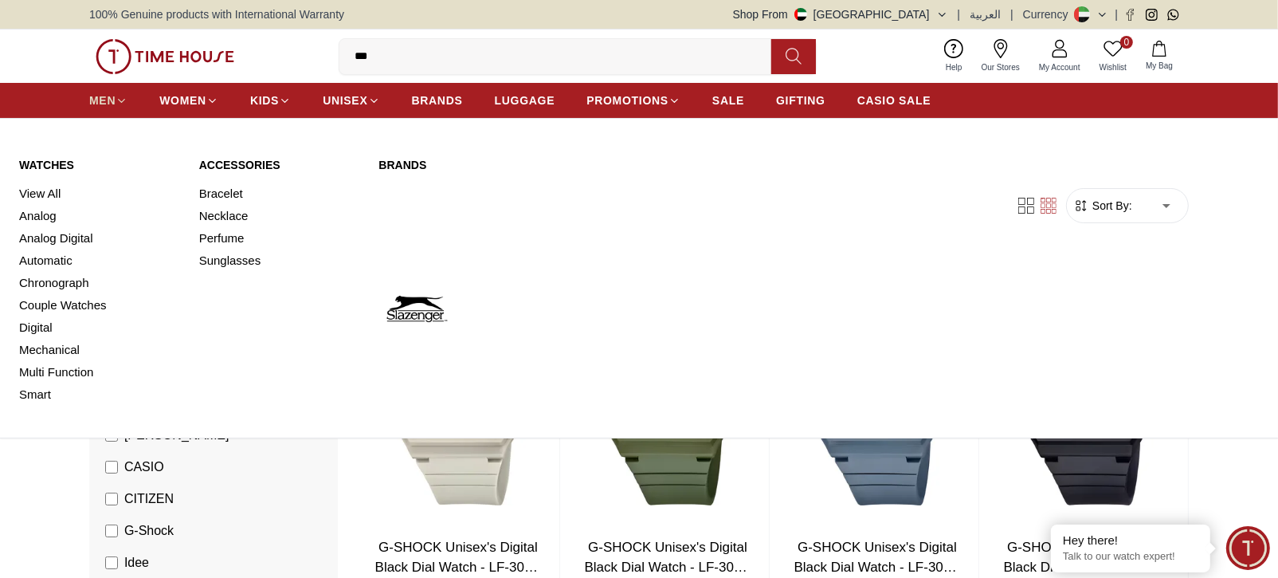
click at [108, 92] on span "MEN" at bounding box center [102, 100] width 26 height 16
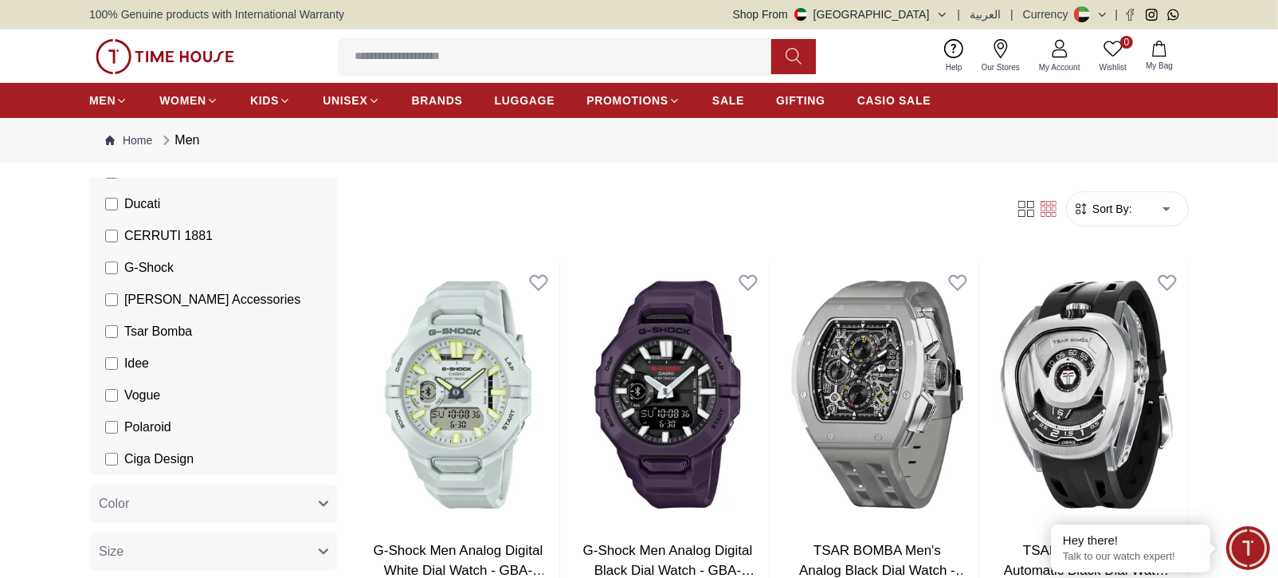
scroll to position [531, 0]
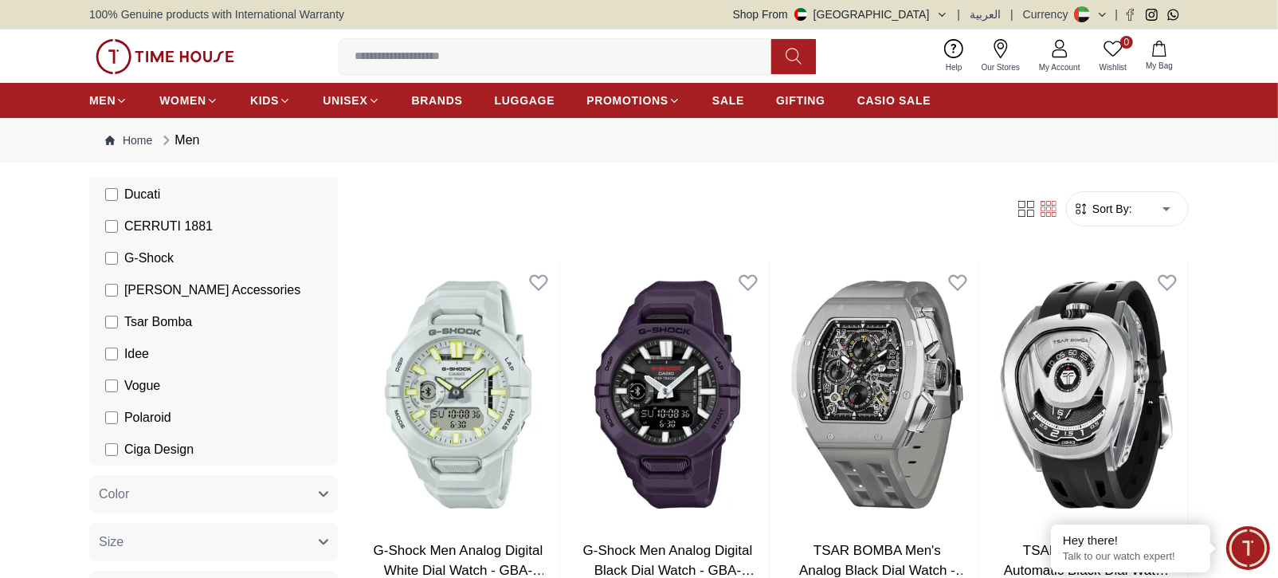
click at [134, 388] on span "Vogue" at bounding box center [142, 385] width 36 height 19
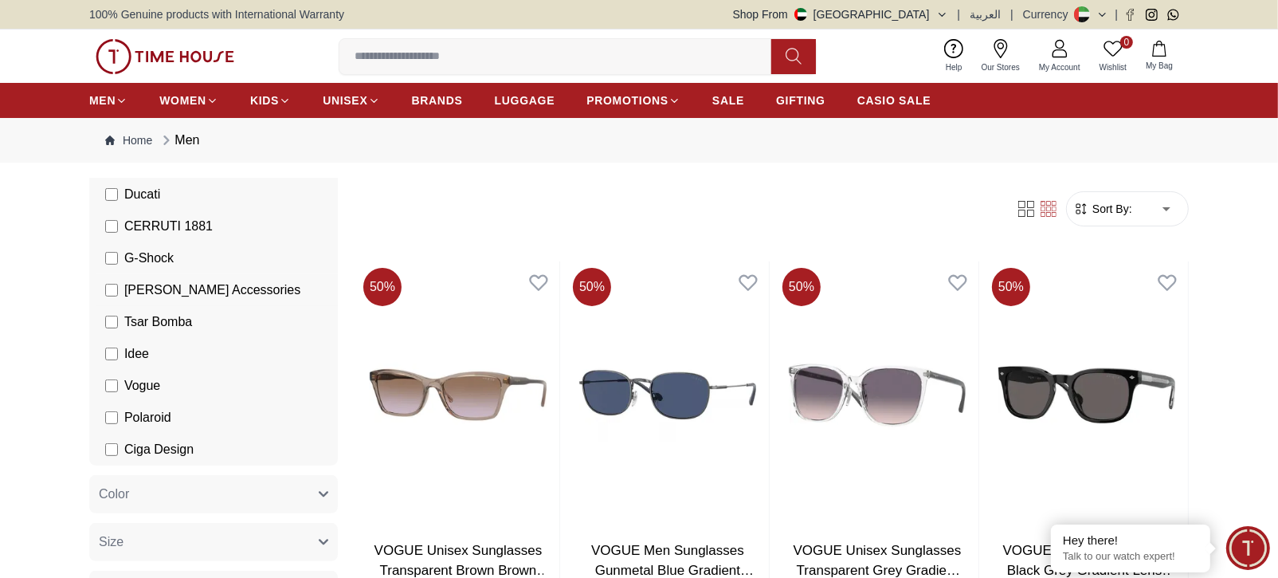
click at [141, 278] on li "[PERSON_NAME] Accessories" at bounding box center [217, 290] width 242 height 32
click at [161, 222] on span "CERRUTI 1881" at bounding box center [168, 226] width 88 height 19
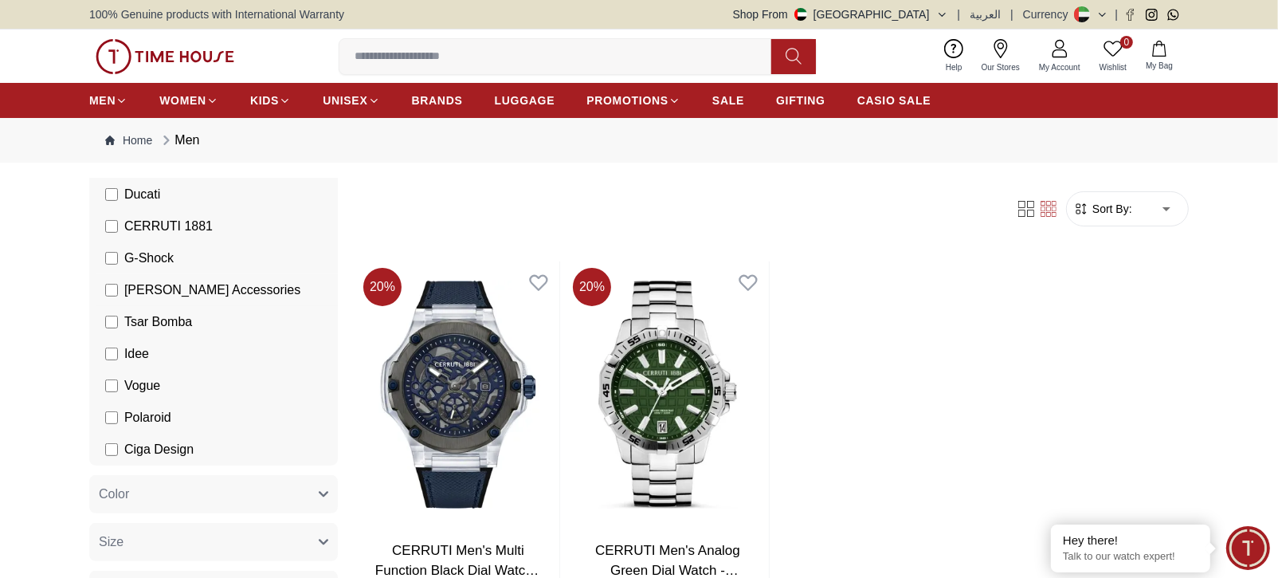
scroll to position [354, 0]
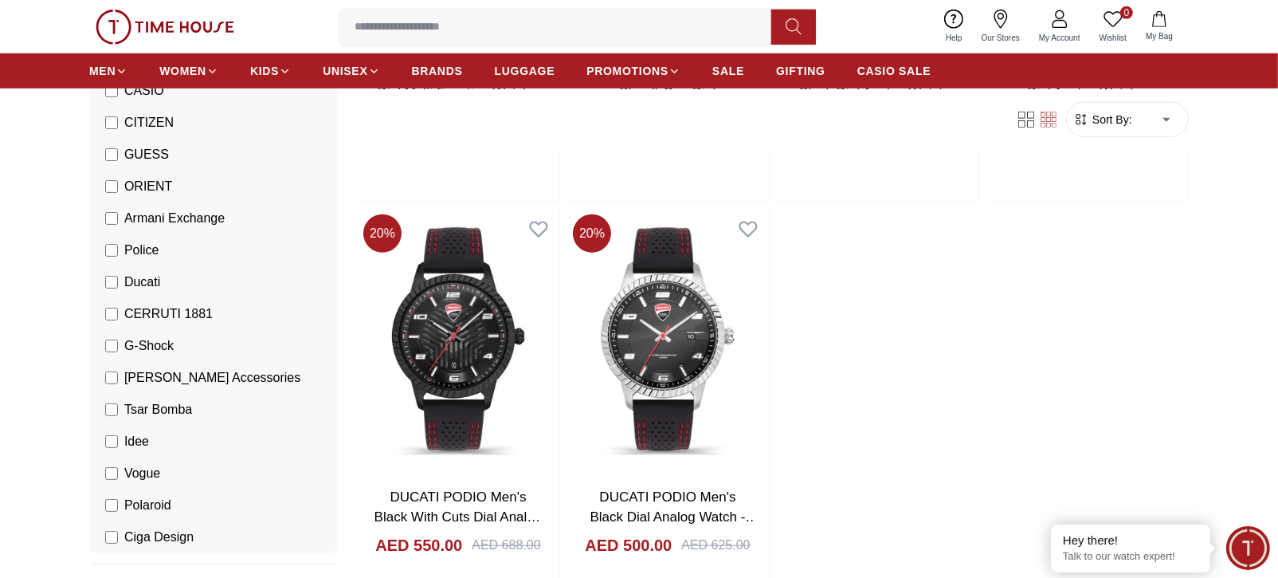
scroll to position [1062, 0]
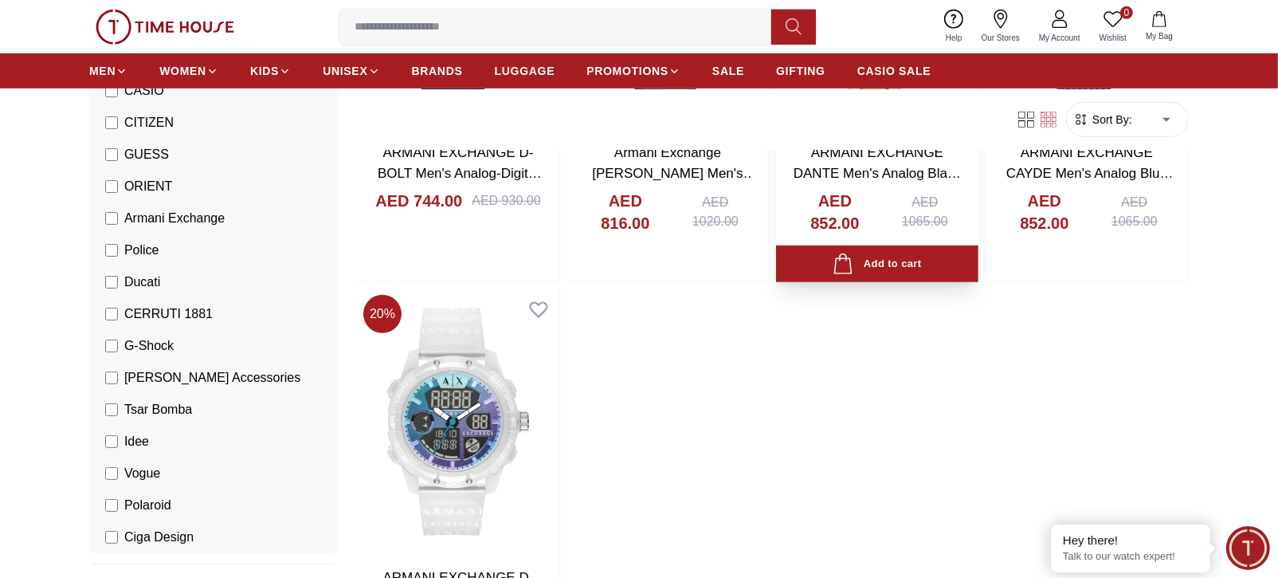
scroll to position [885, 0]
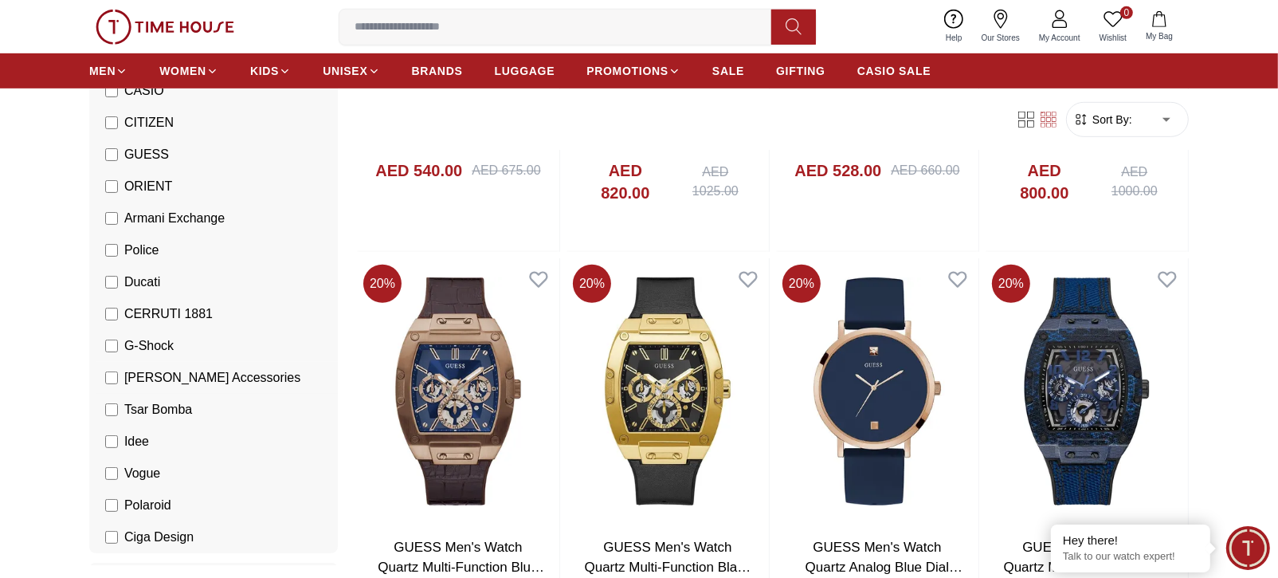
scroll to position [176, 0]
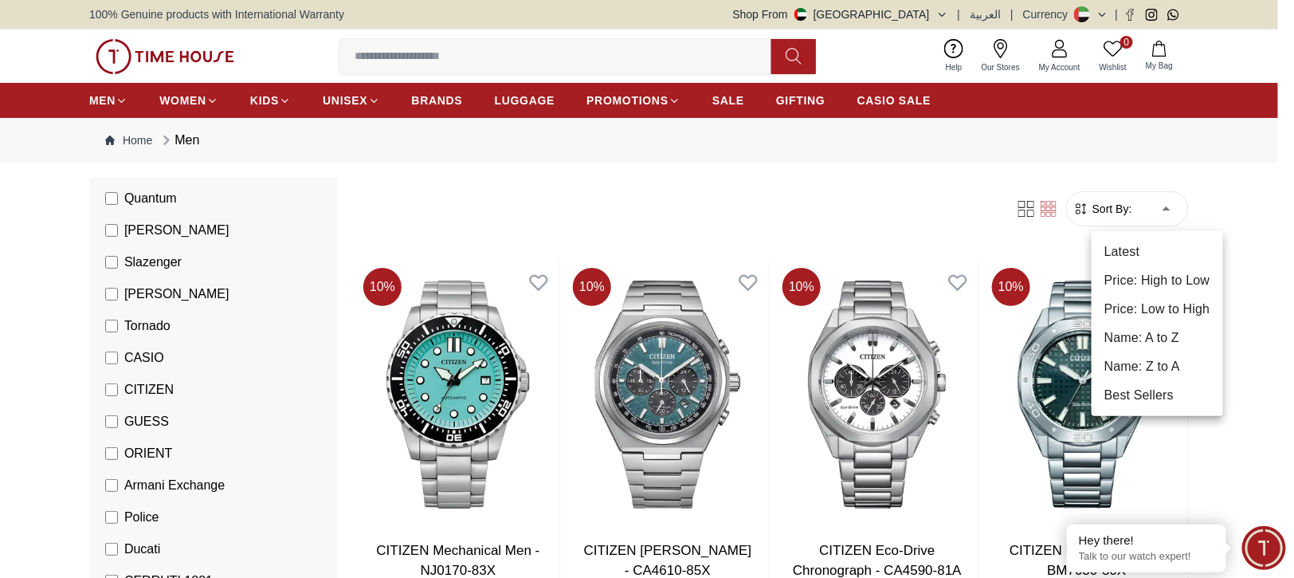
click at [1147, 312] on li "Price: Low to High" at bounding box center [1158, 309] width 132 height 29
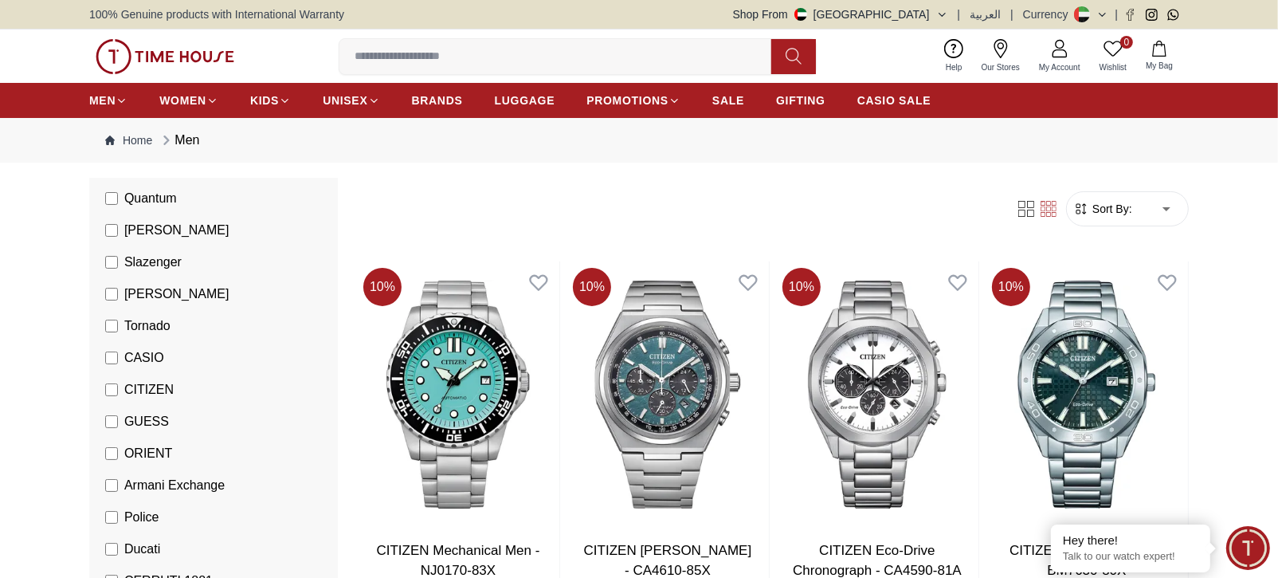
type input "*"
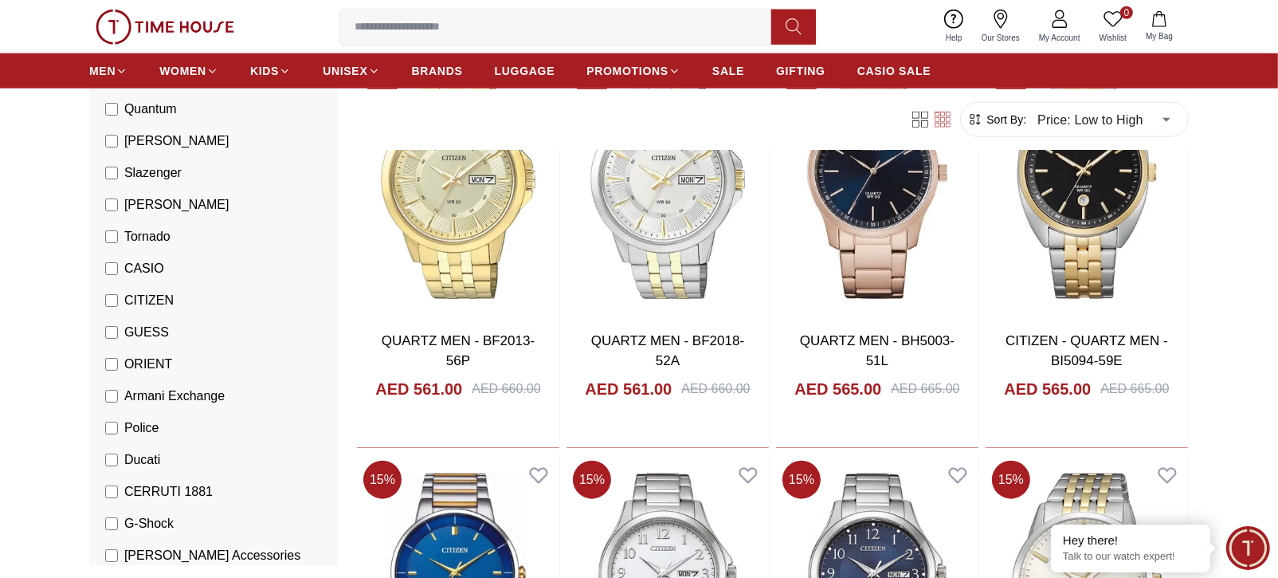
scroll to position [1593, 0]
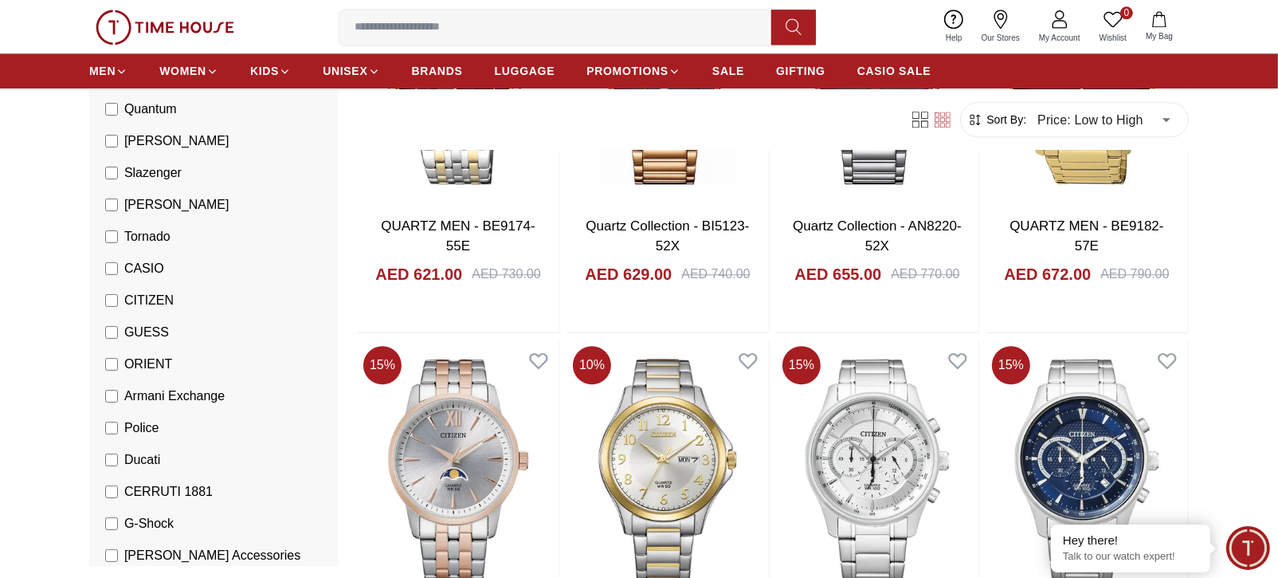
scroll to position [3719, 0]
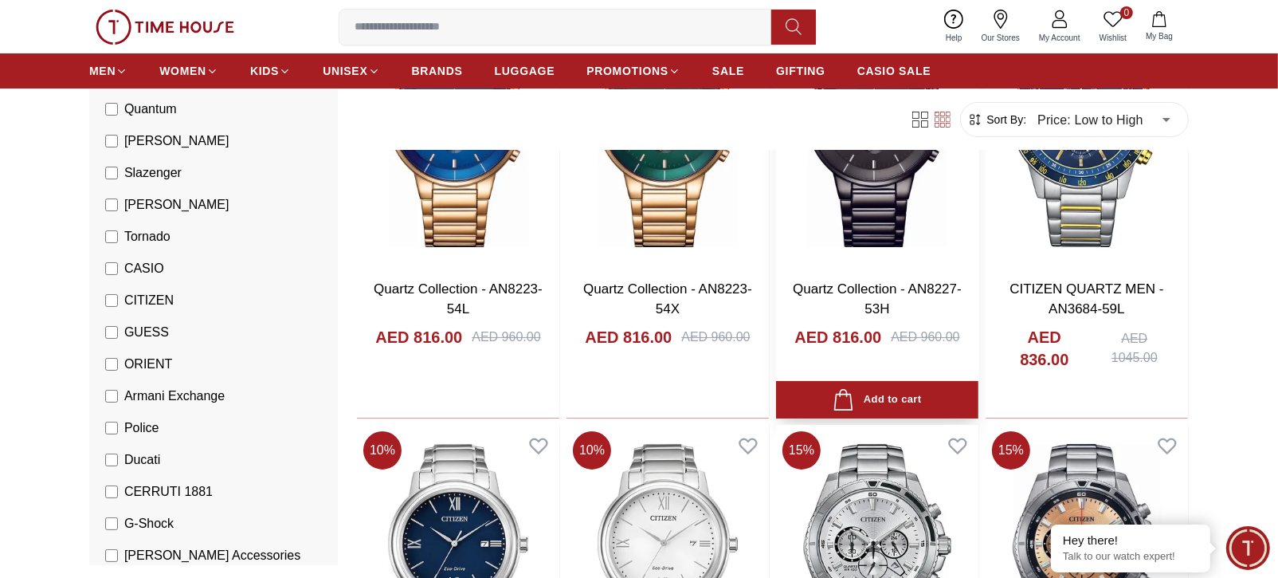
scroll to position [5668, 0]
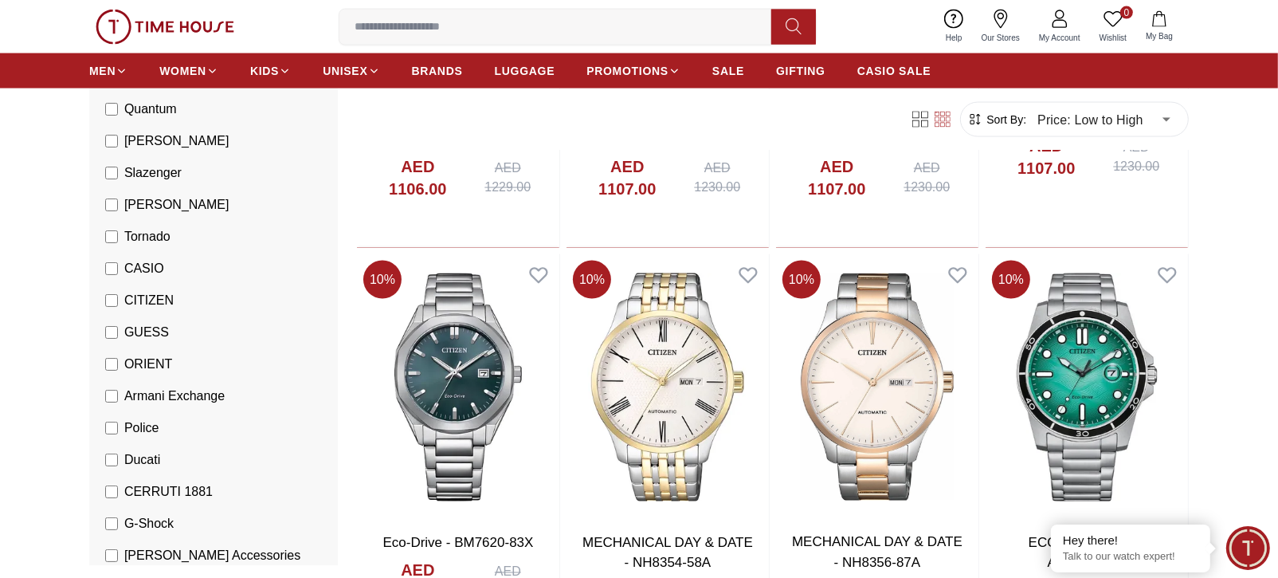
scroll to position [7793, 0]
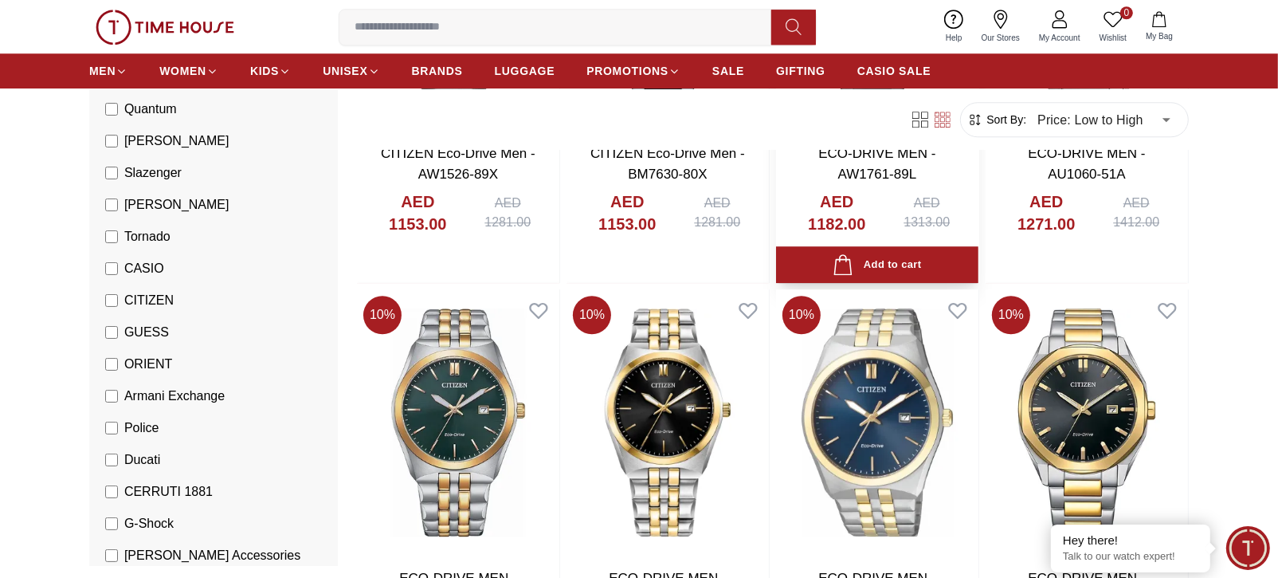
scroll to position [9387, 0]
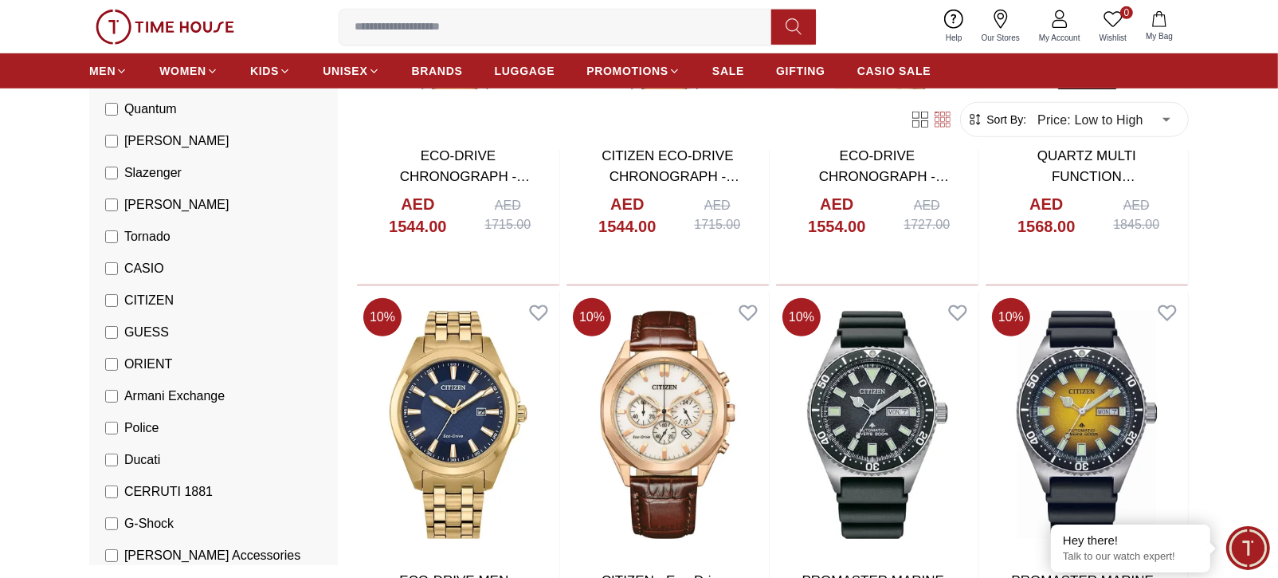
scroll to position [12398, 0]
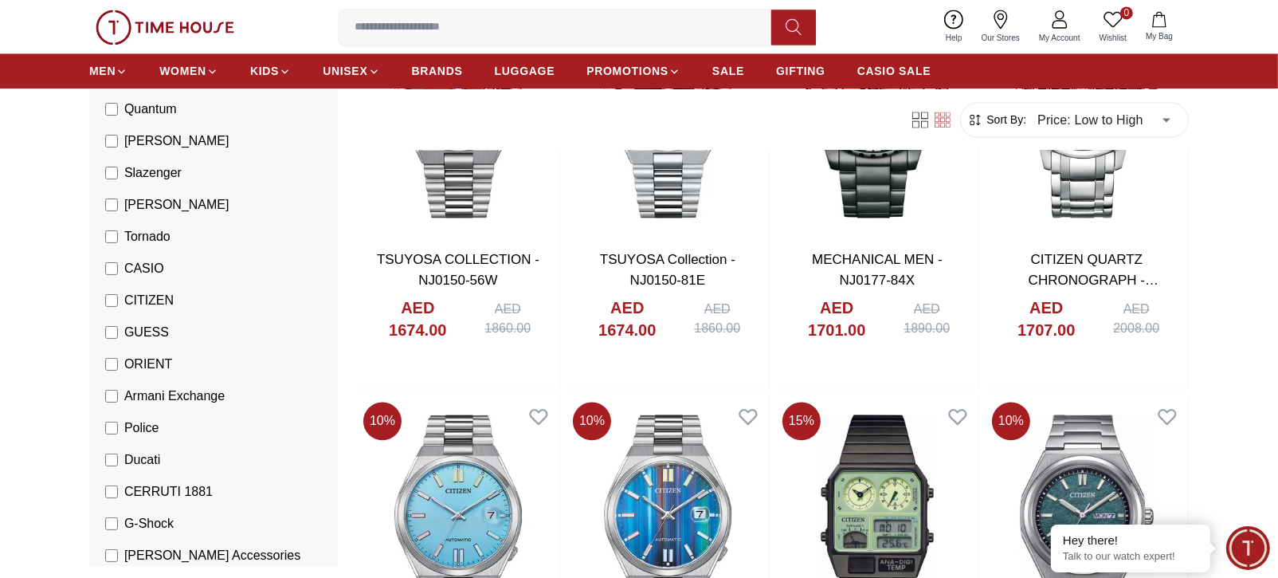
scroll to position [14346, 0]
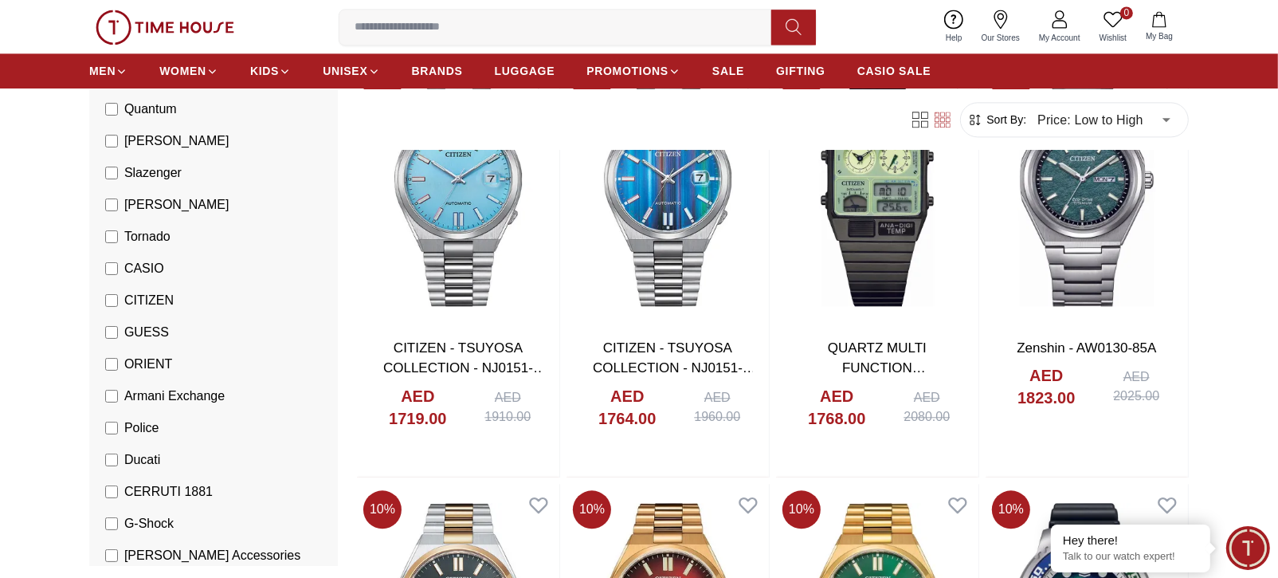
scroll to position [685, 0]
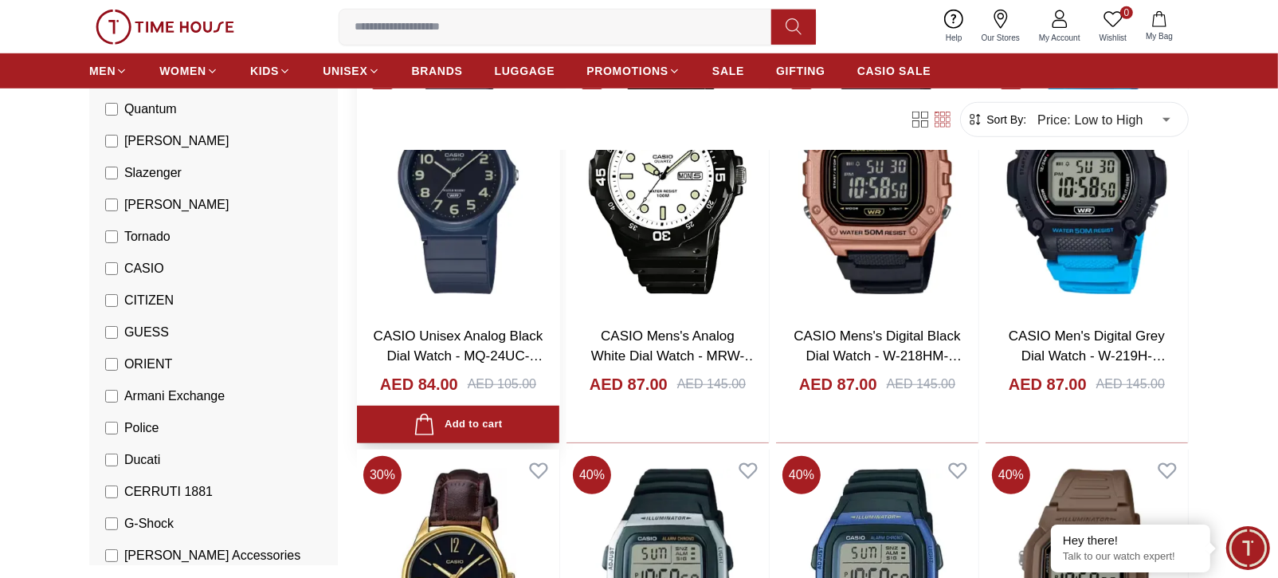
scroll to position [1416, 0]
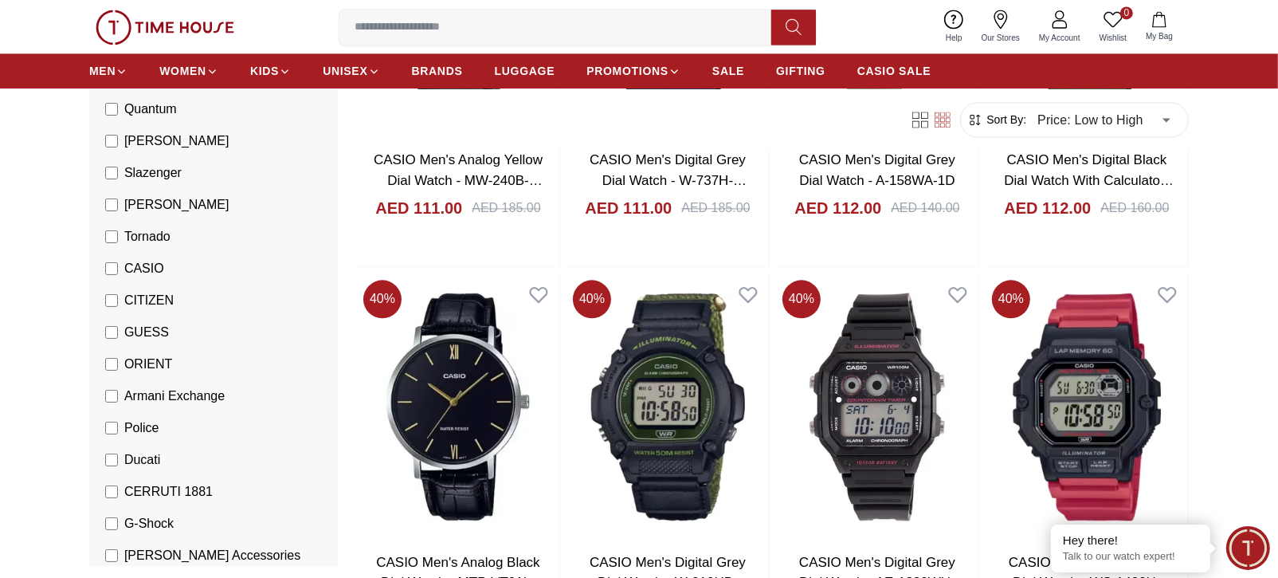
scroll to position [3364, 0]
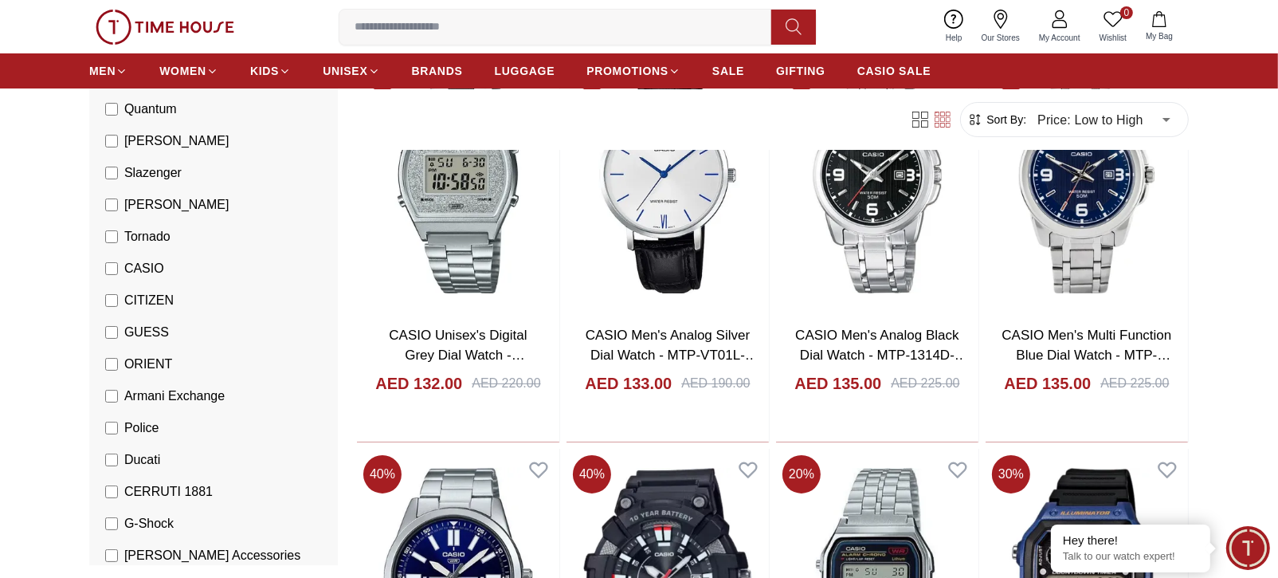
scroll to position [5668, 0]
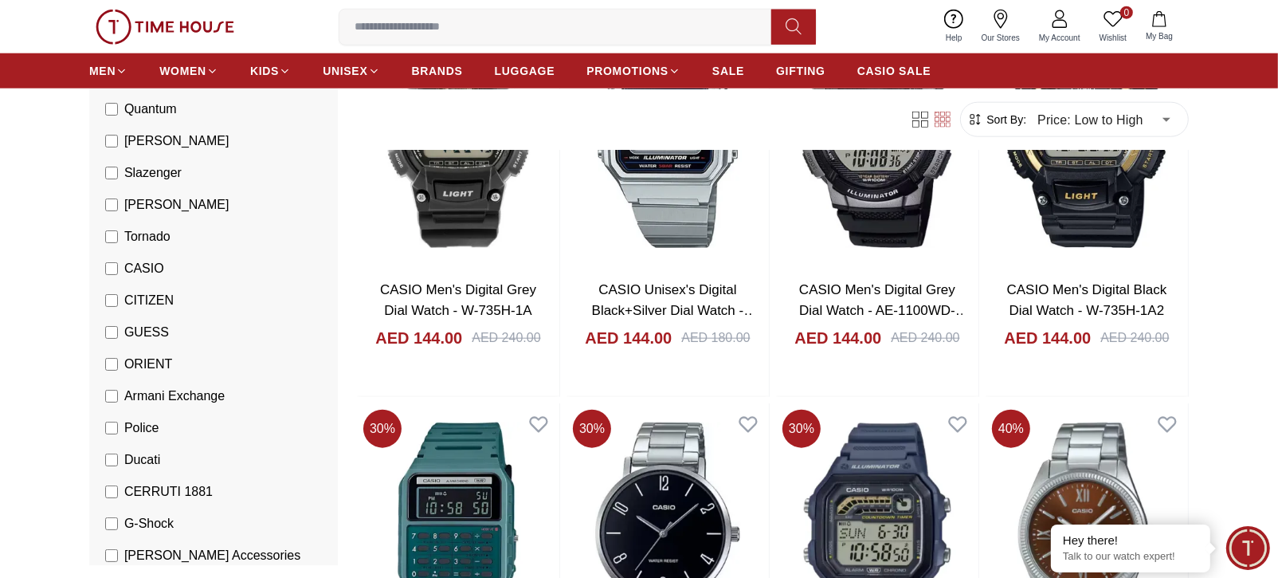
scroll to position [7439, 0]
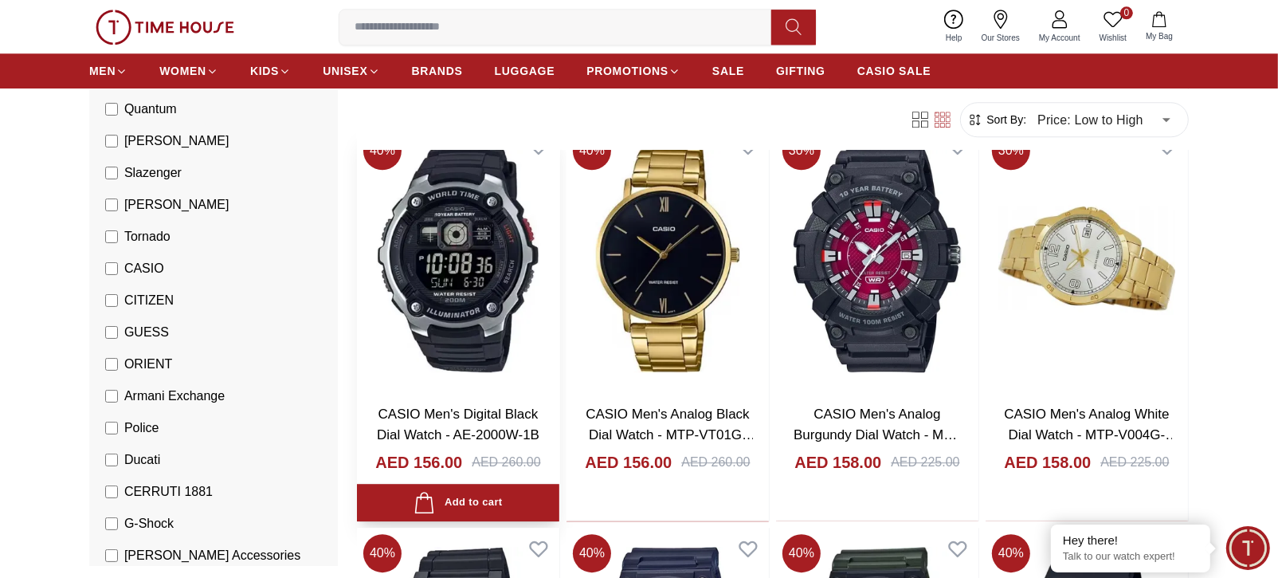
scroll to position [9210, 0]
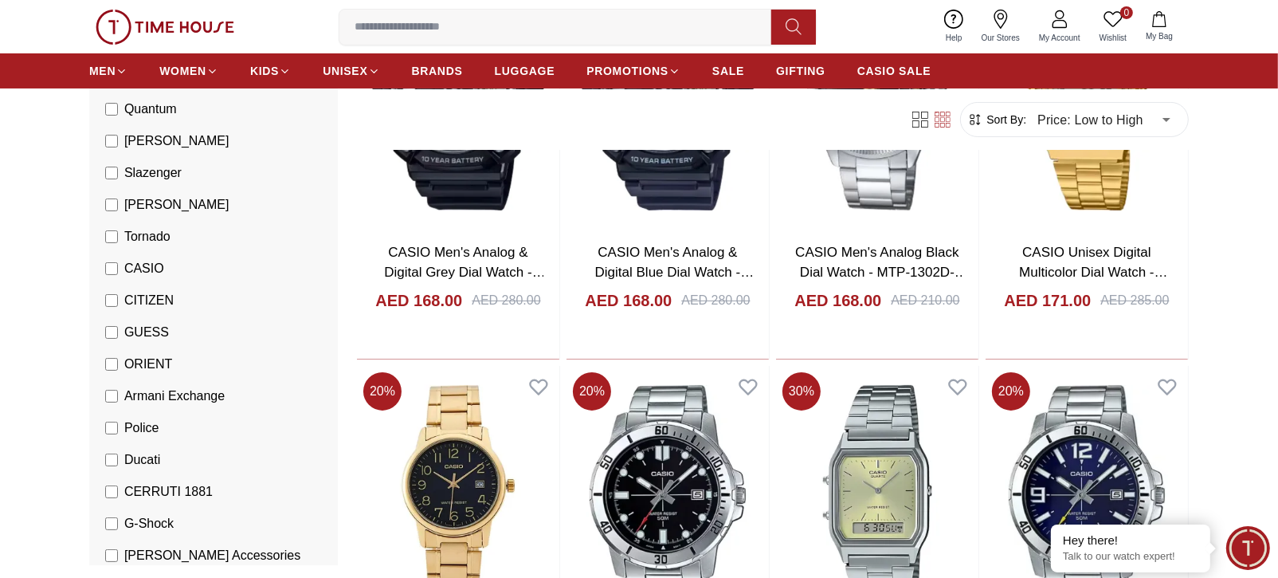
scroll to position [11512, 0]
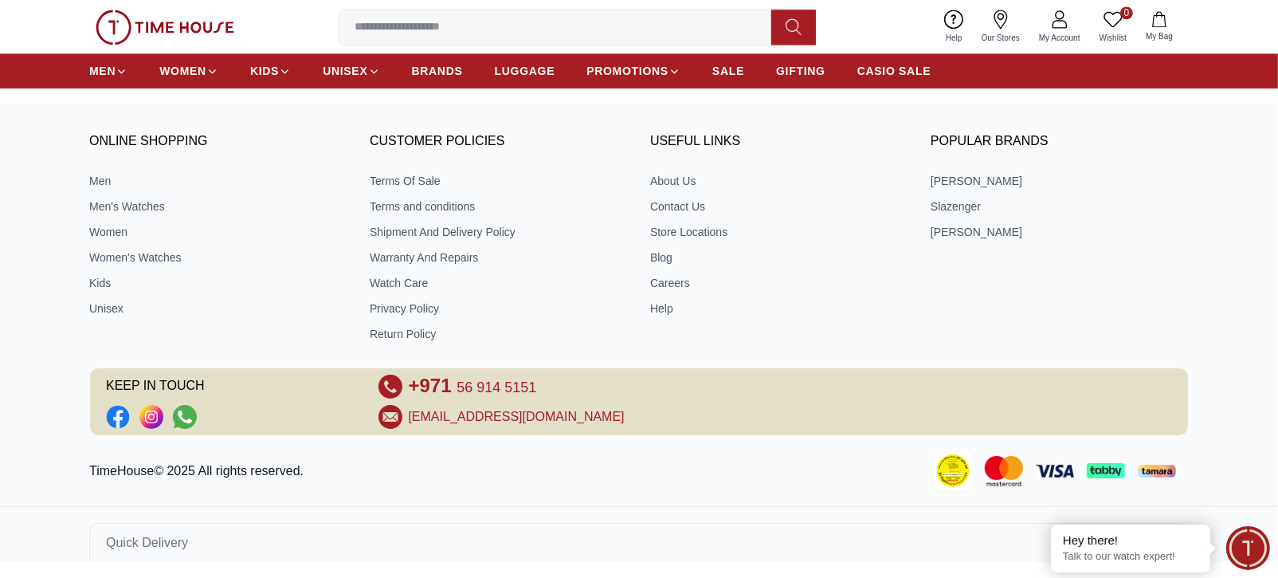
scroll to position [14231, 0]
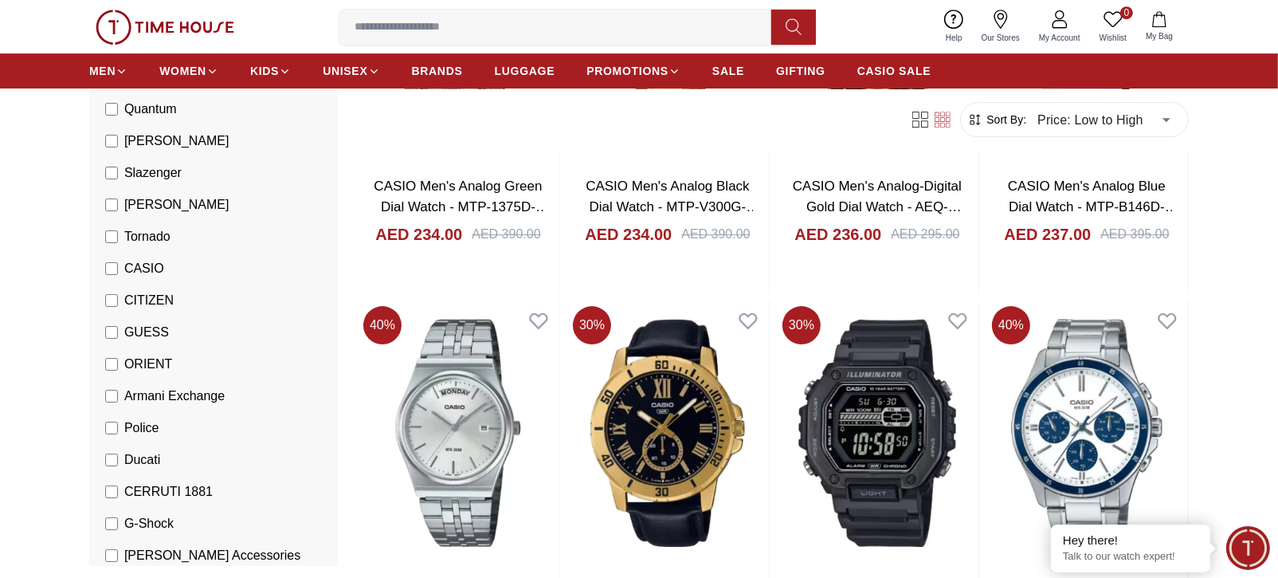
scroll to position [15648, 0]
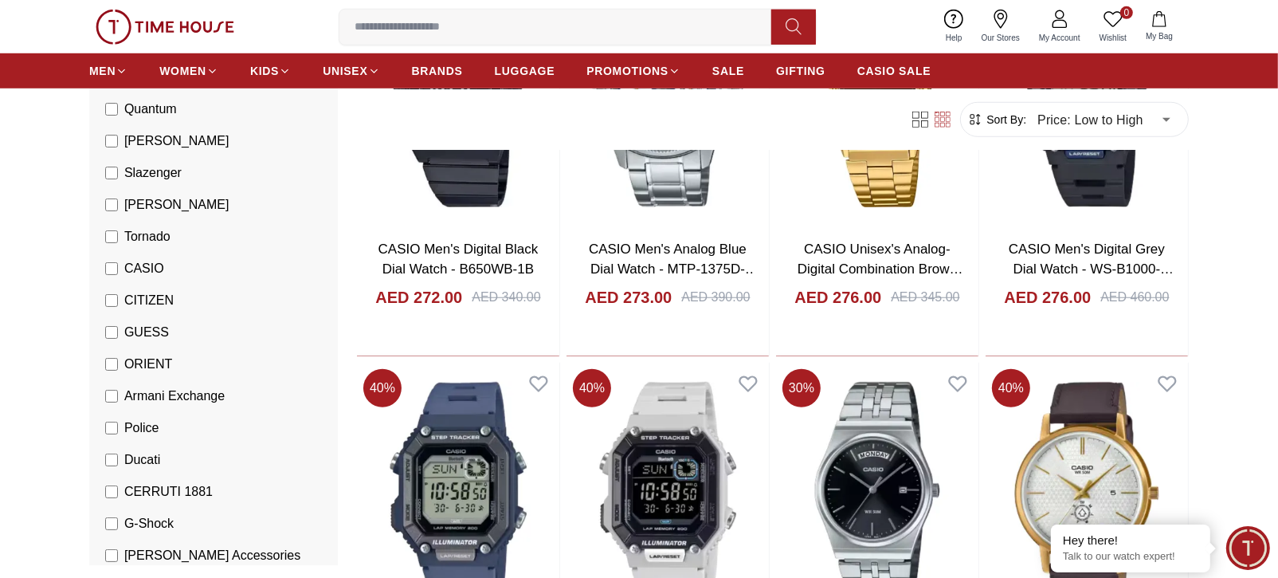
scroll to position [18128, 0]
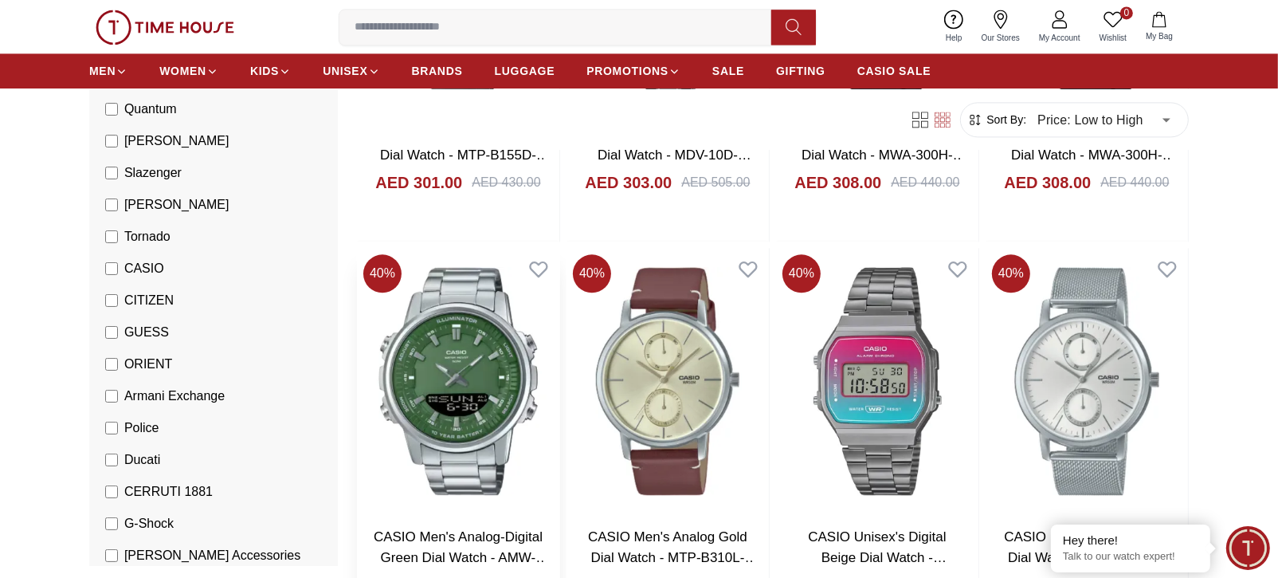
scroll to position [20253, 0]
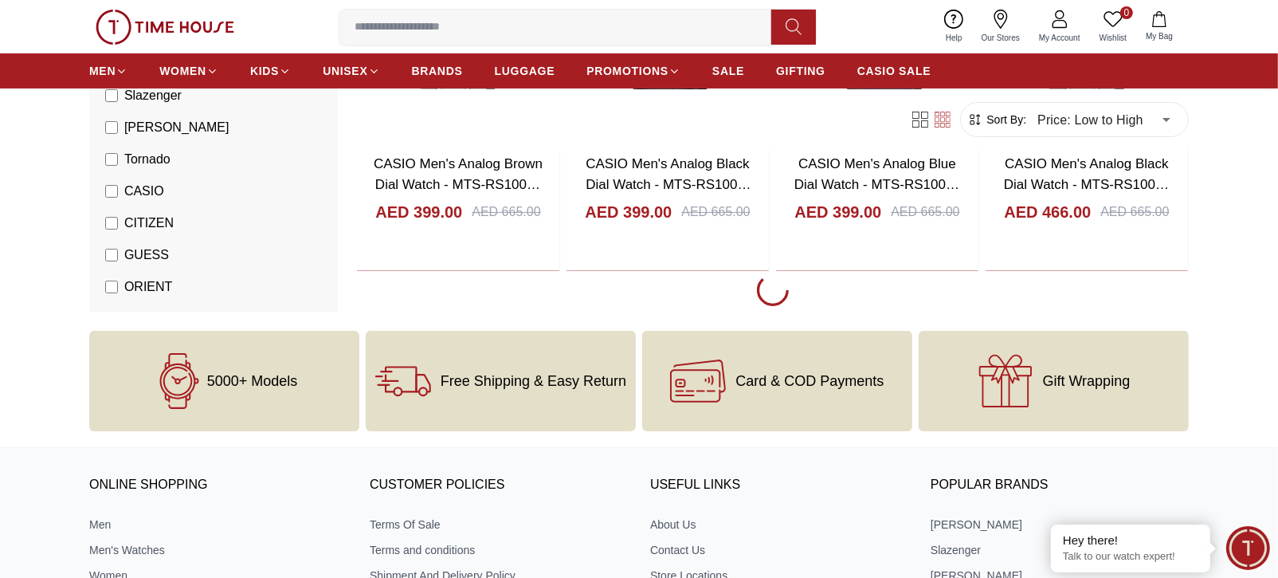
scroll to position [21752, 0]
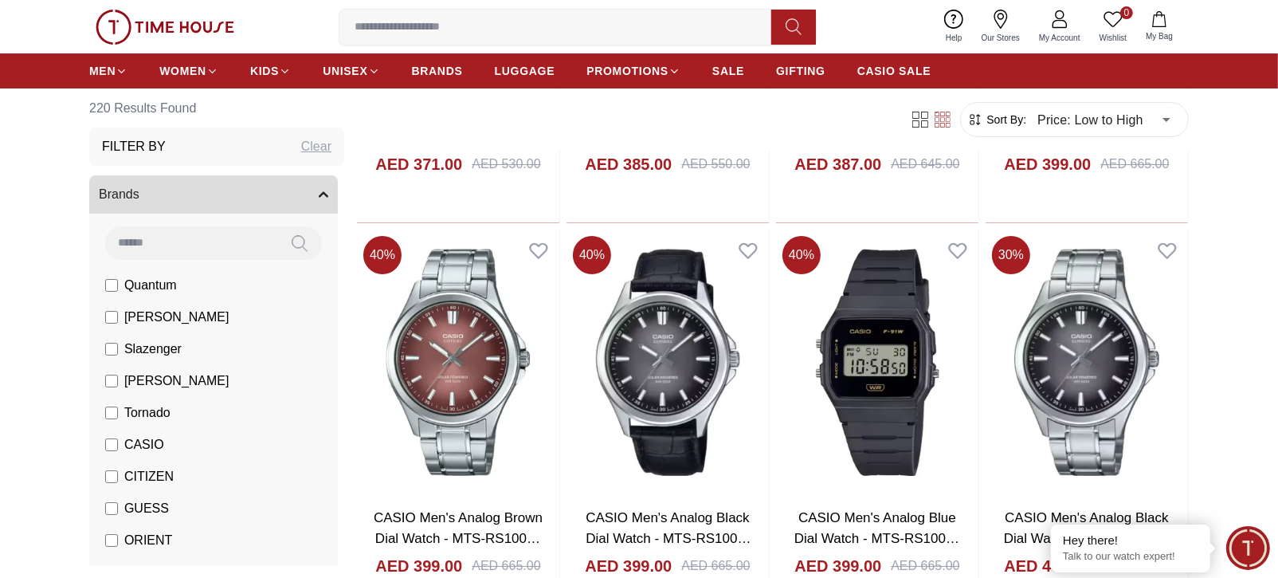
click at [113, 436] on label "CASIO" at bounding box center [134, 444] width 59 height 19
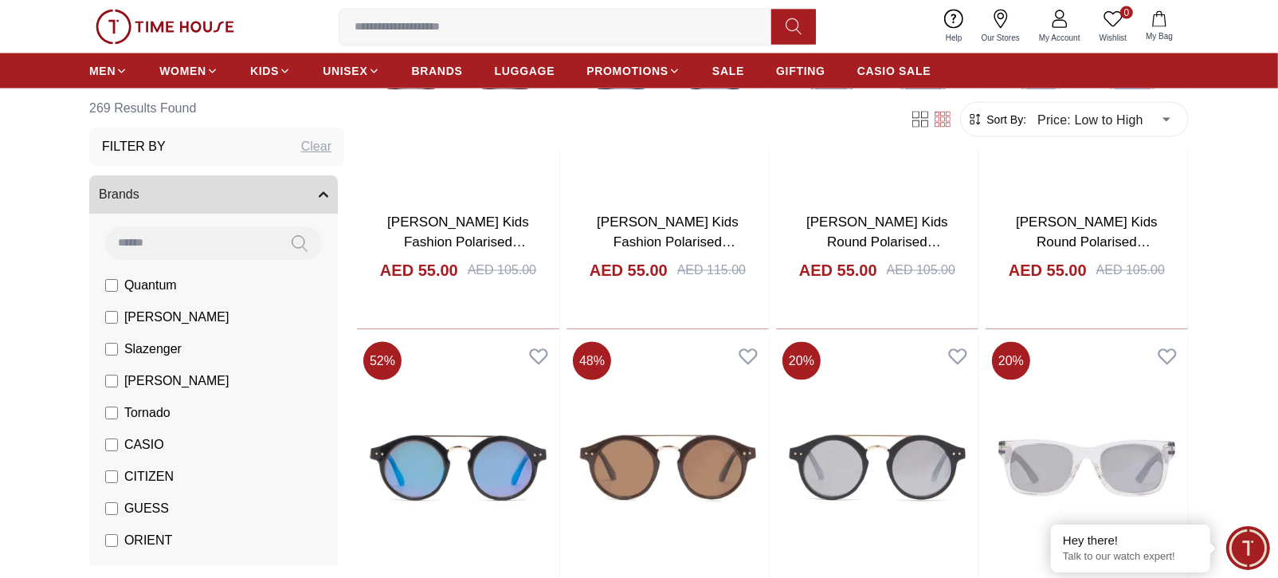
scroll to position [4351, 0]
